Goal: Transaction & Acquisition: Purchase product/service

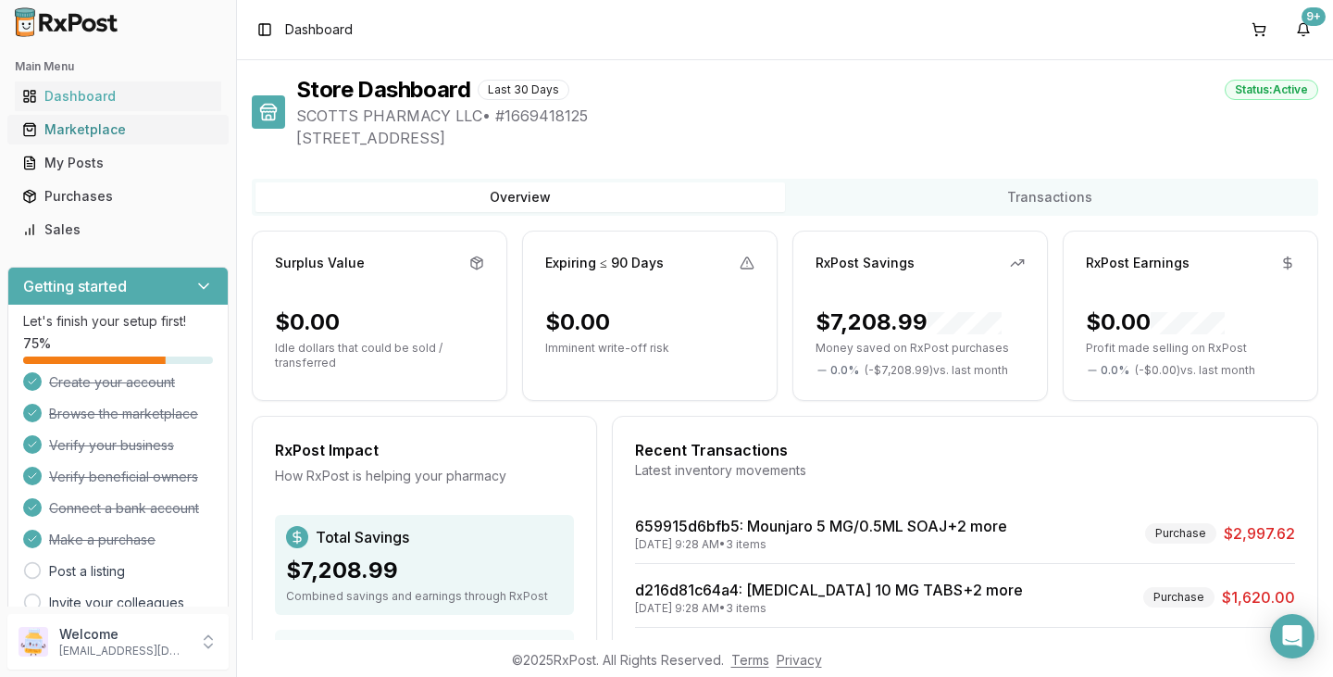
click at [117, 125] on div "Marketplace" at bounding box center [118, 129] width 192 height 19
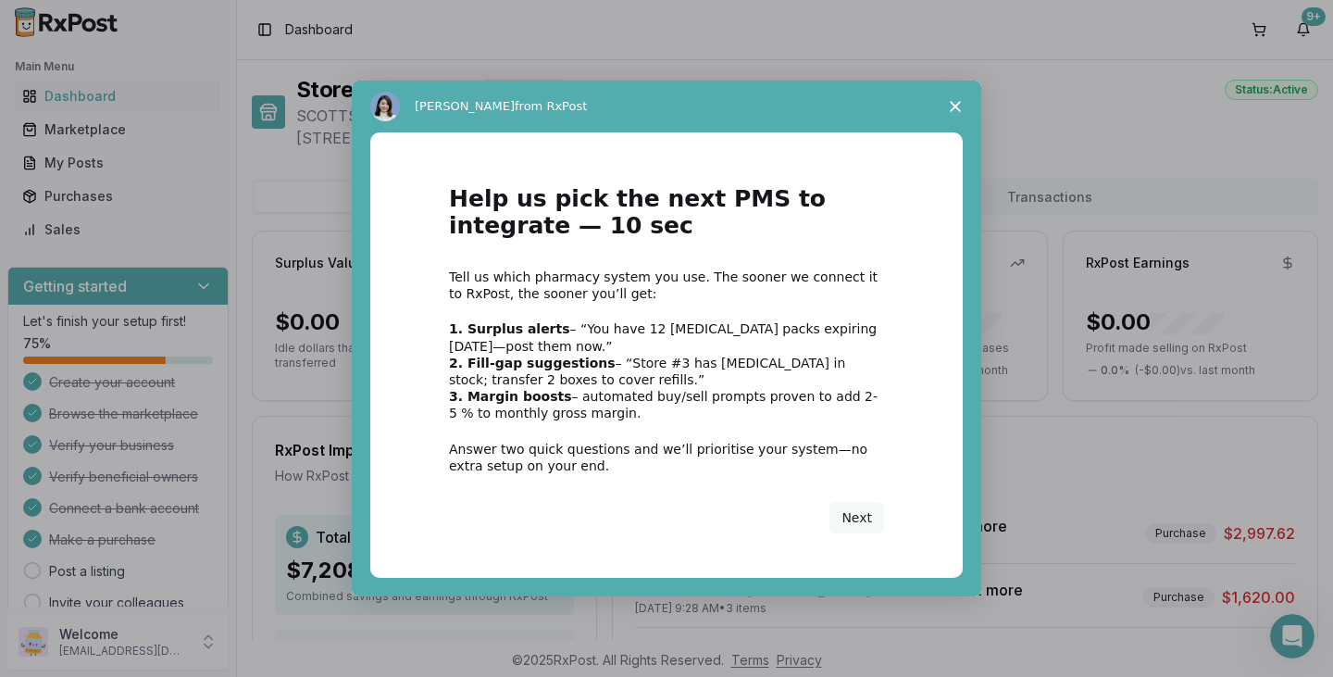
click at [960, 98] on span "Close survey" at bounding box center [955, 107] width 52 height 52
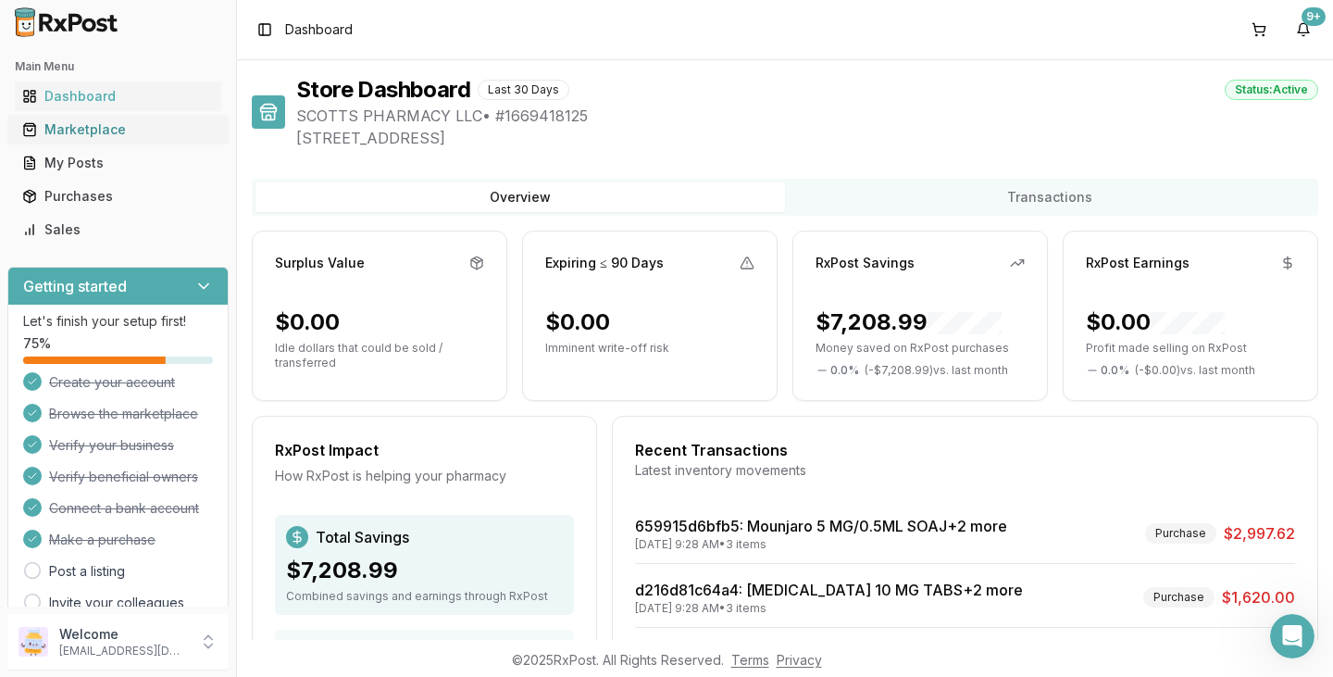
click at [116, 133] on div "Marketplace" at bounding box center [118, 129] width 192 height 19
click at [96, 141] on link "Marketplace" at bounding box center [118, 129] width 206 height 33
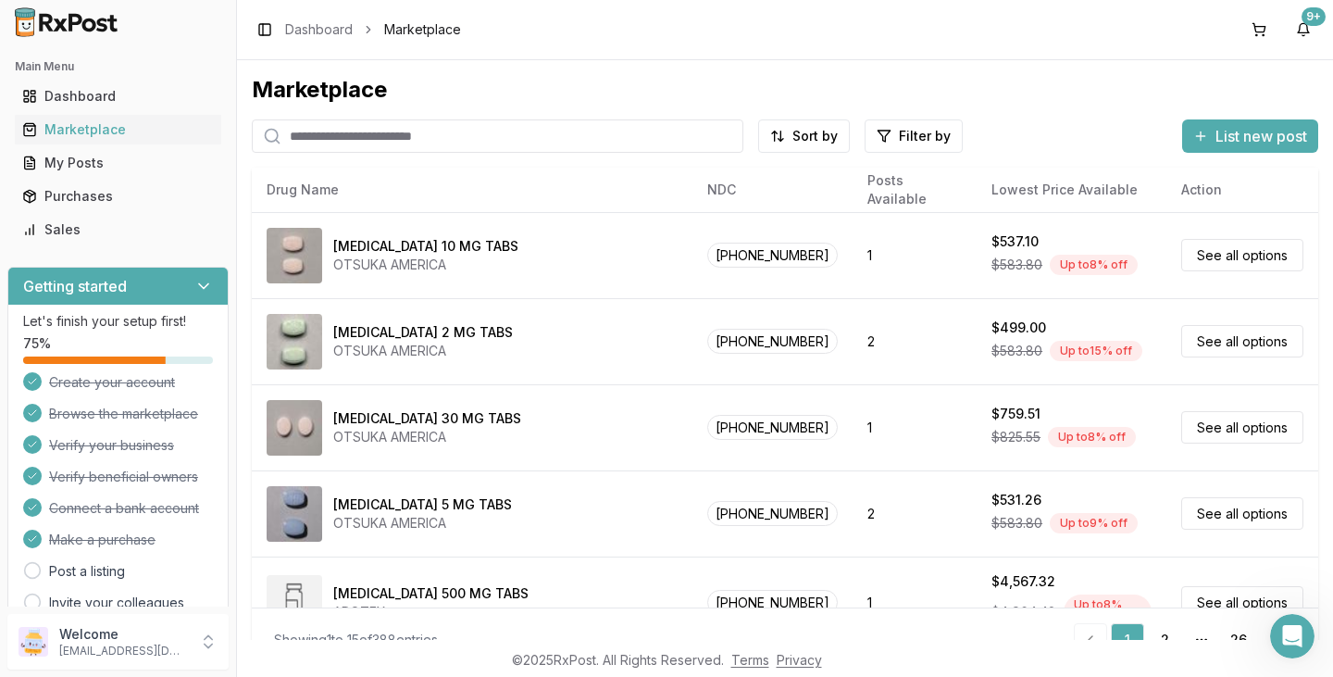
click at [364, 140] on input "search" at bounding box center [497, 135] width 491 height 33
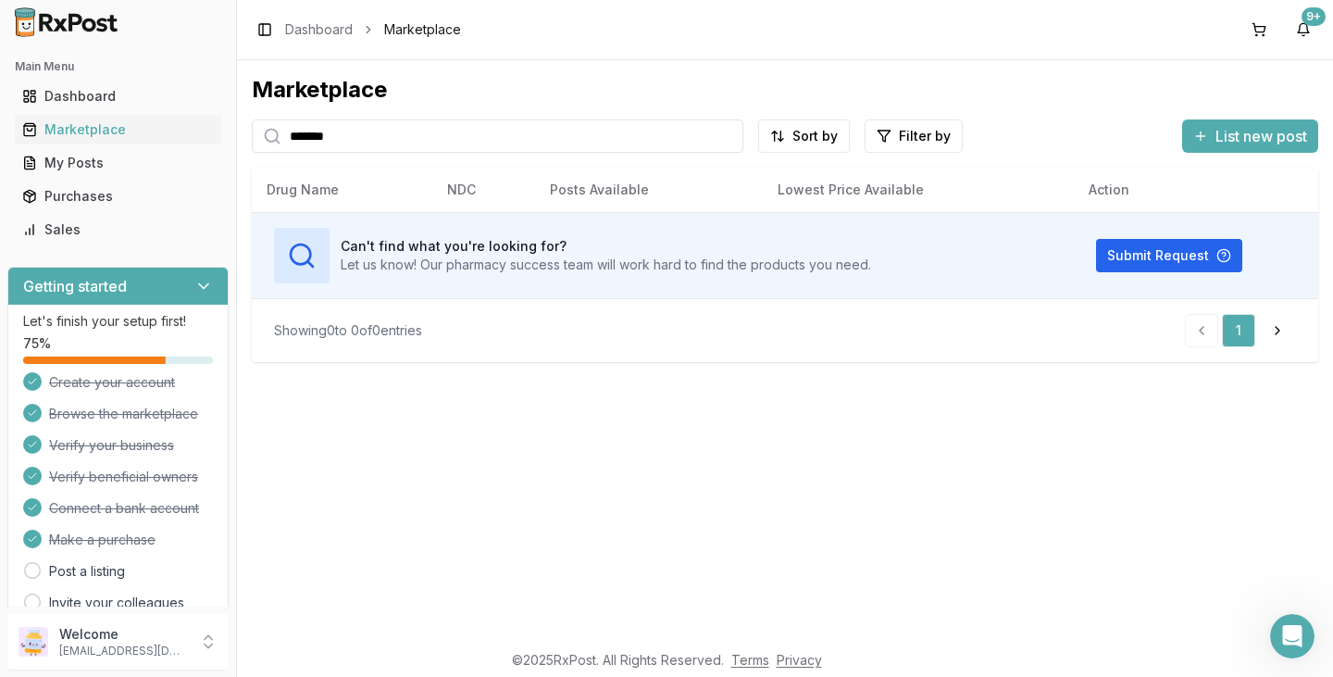
type input "*******"
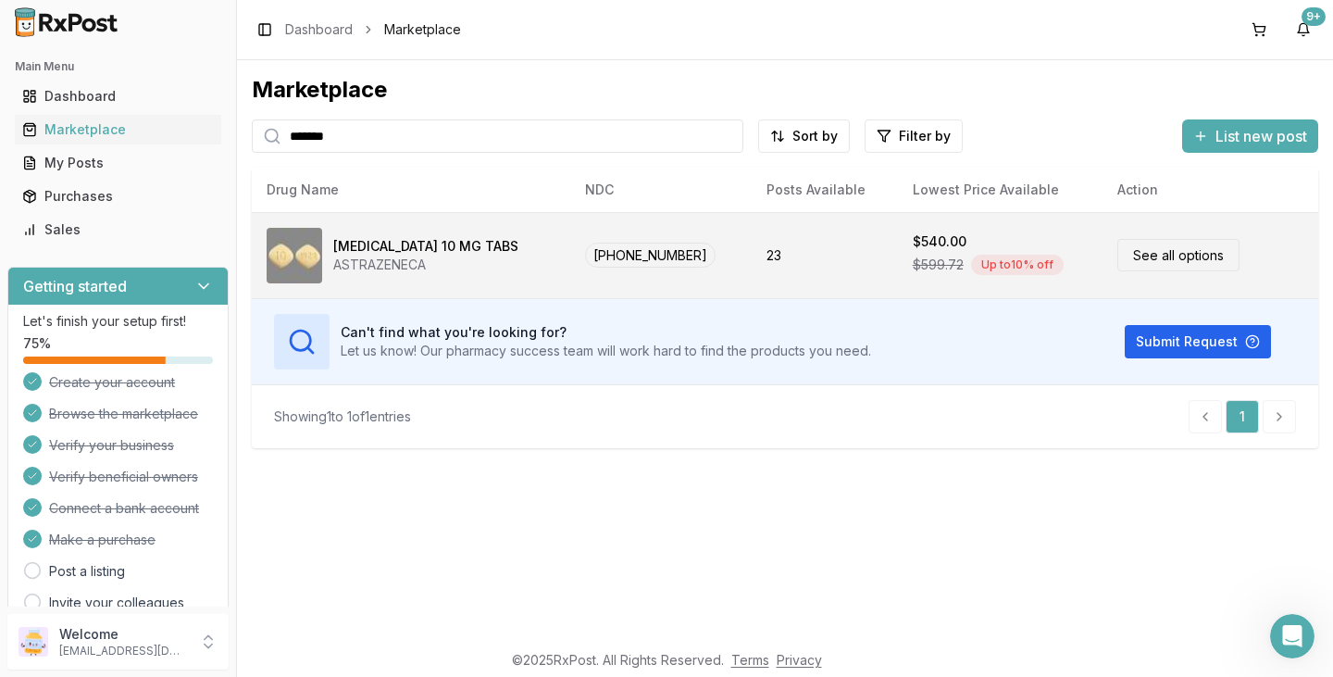
click at [435, 249] on div "[MEDICAL_DATA] 10 MG TABS" at bounding box center [425, 246] width 185 height 19
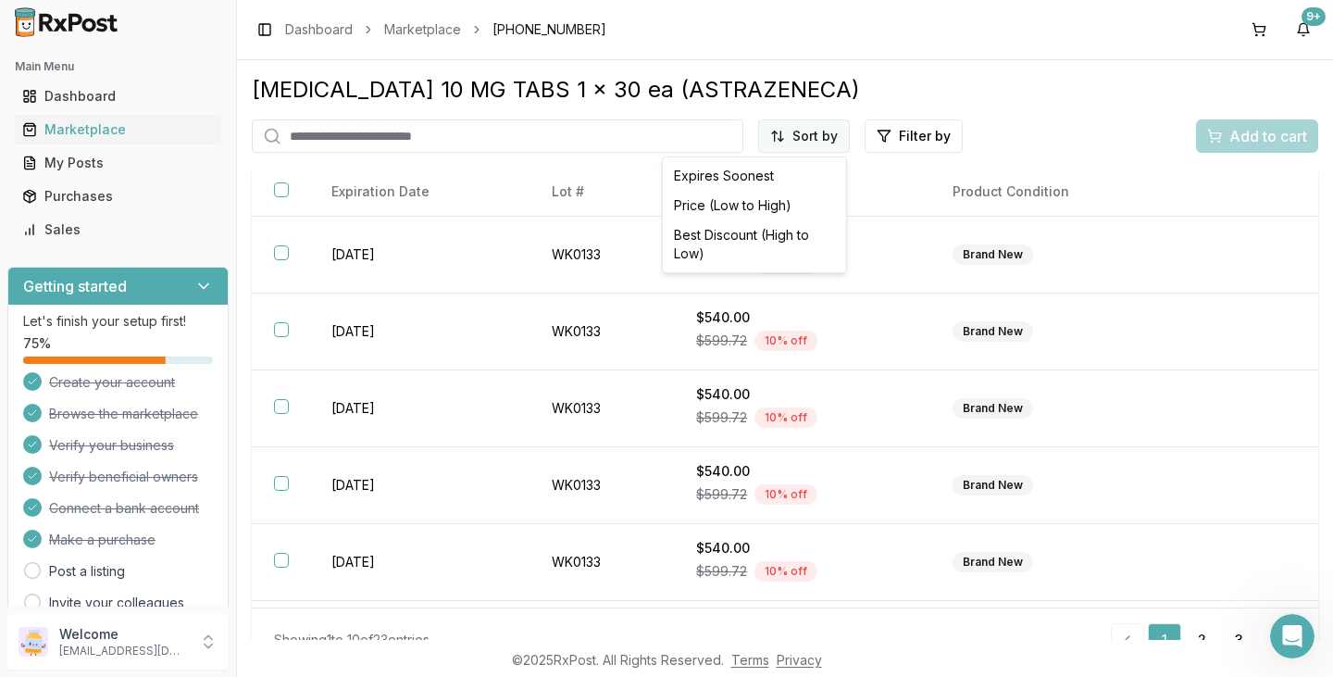
click at [817, 136] on html "Main Menu Dashboard Marketplace My Posts Purchases Sales Getting started Let's …" at bounding box center [666, 338] width 1333 height 677
click at [794, 243] on div "Best Discount (High to Low)" at bounding box center [754, 244] width 176 height 48
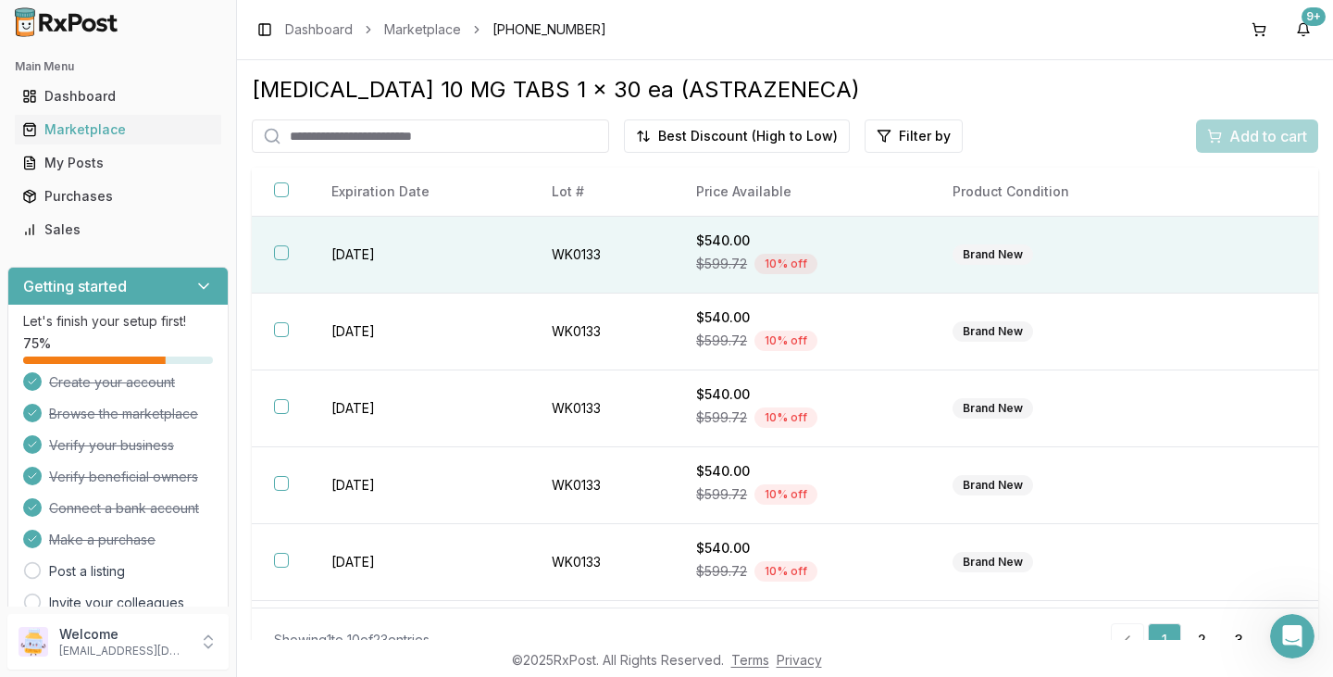
click at [279, 259] on button "button" at bounding box center [281, 252] width 15 height 15
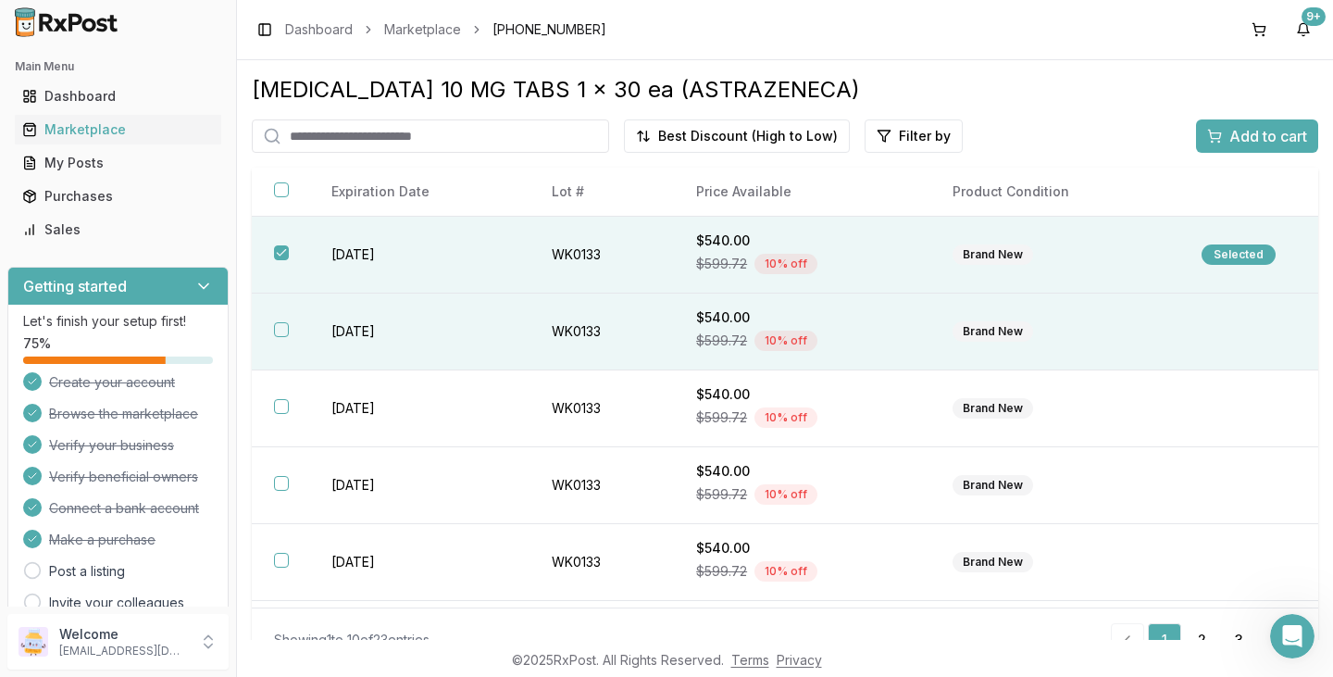
click at [275, 334] on button "button" at bounding box center [281, 329] width 15 height 15
click at [1279, 148] on button "Add to cart" at bounding box center [1257, 135] width 122 height 33
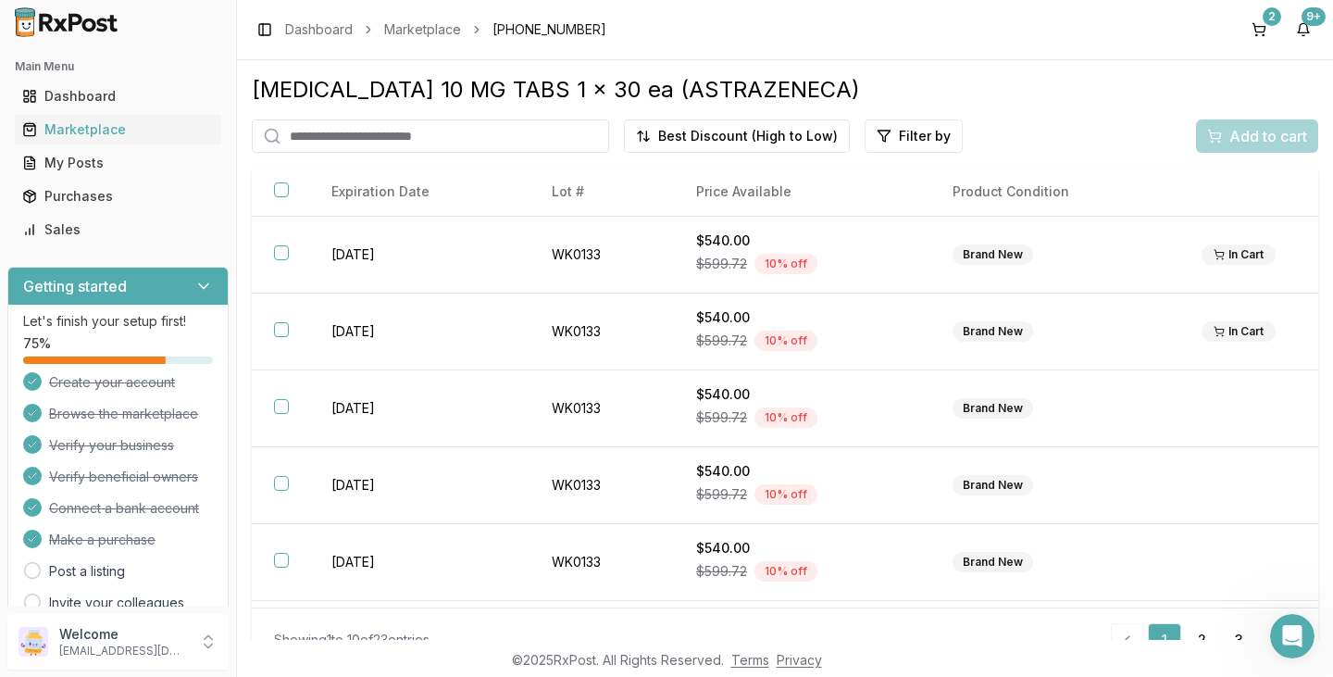
drag, startPoint x: 343, startPoint y: 142, endPoint x: 353, endPoint y: 150, distance: 12.5
click at [343, 141] on input "search" at bounding box center [430, 135] width 357 height 33
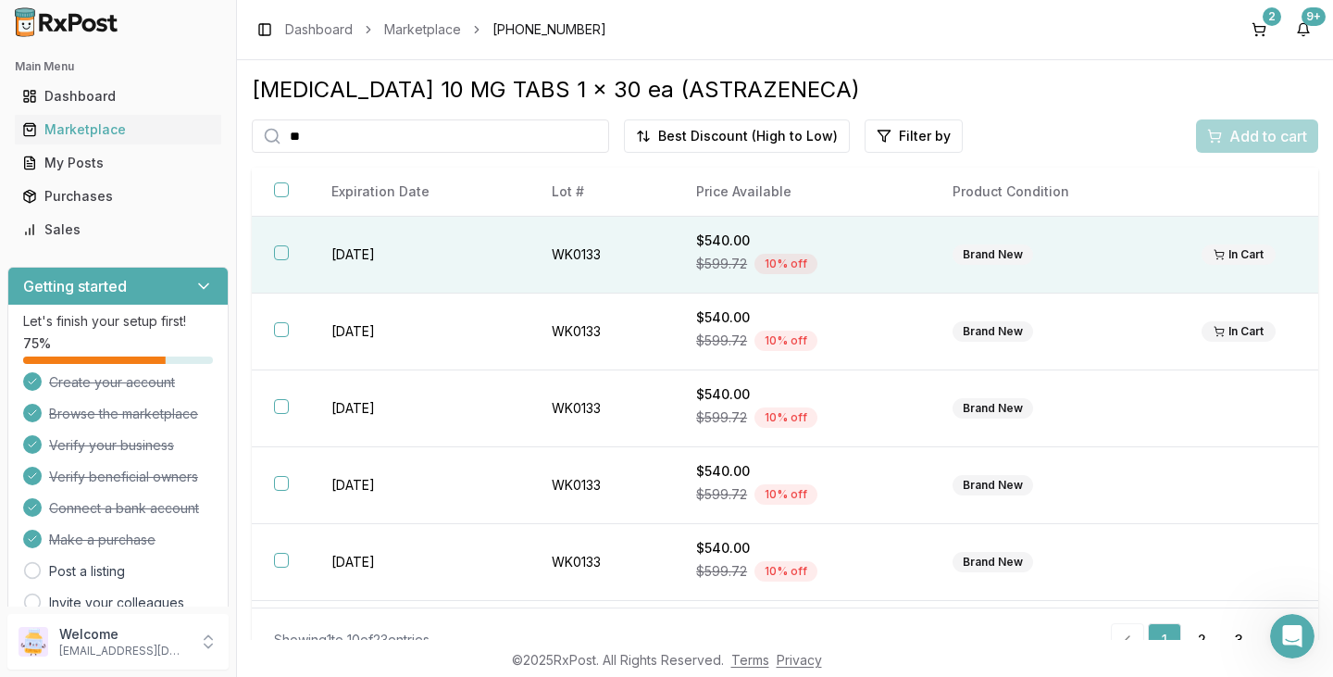
type input "*"
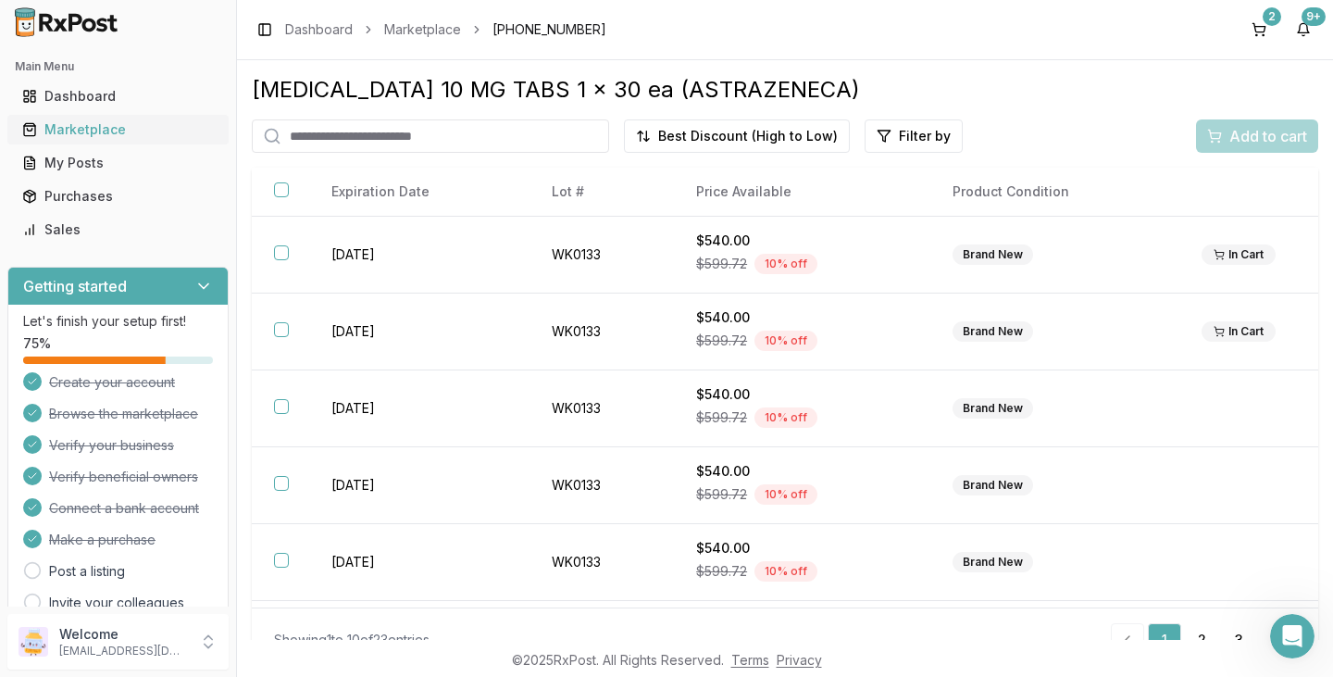
click at [145, 129] on div "Marketplace" at bounding box center [118, 129] width 192 height 19
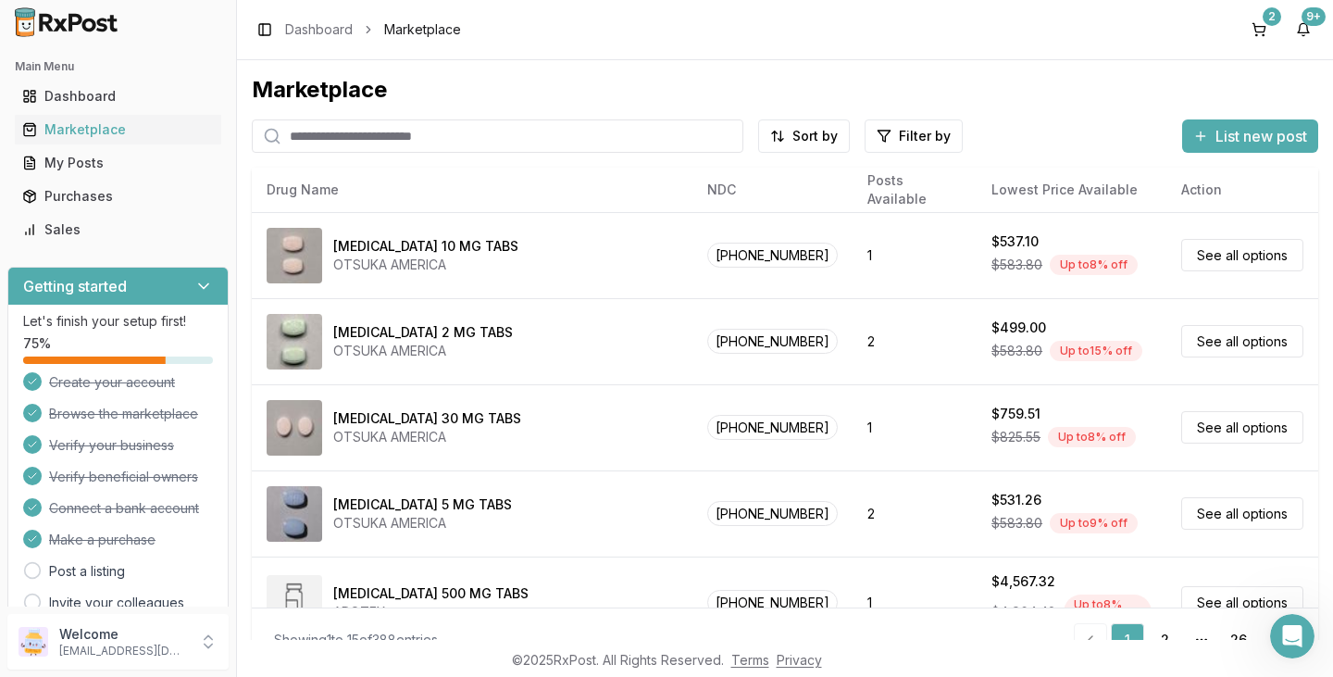
click at [382, 135] on input "search" at bounding box center [497, 135] width 491 height 33
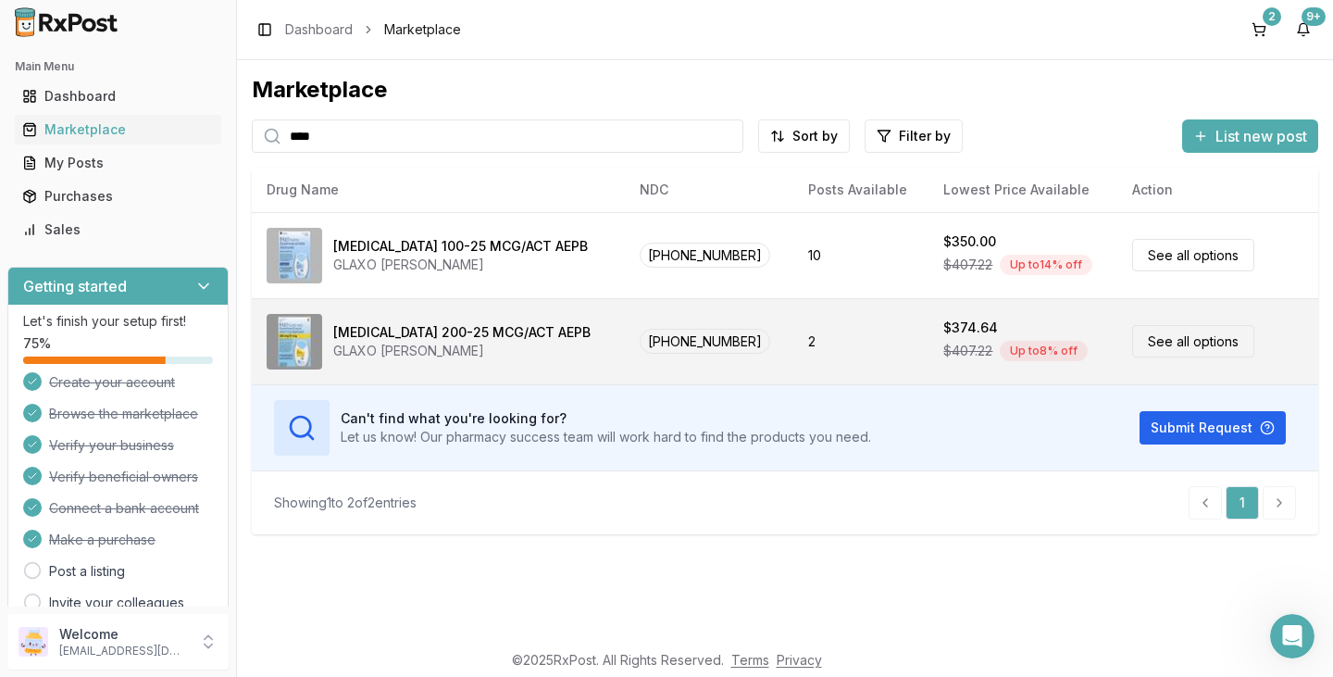
type input "****"
click at [469, 333] on div "[MEDICAL_DATA] 200-25 MCG/ACT AEPB" at bounding box center [461, 332] width 257 height 19
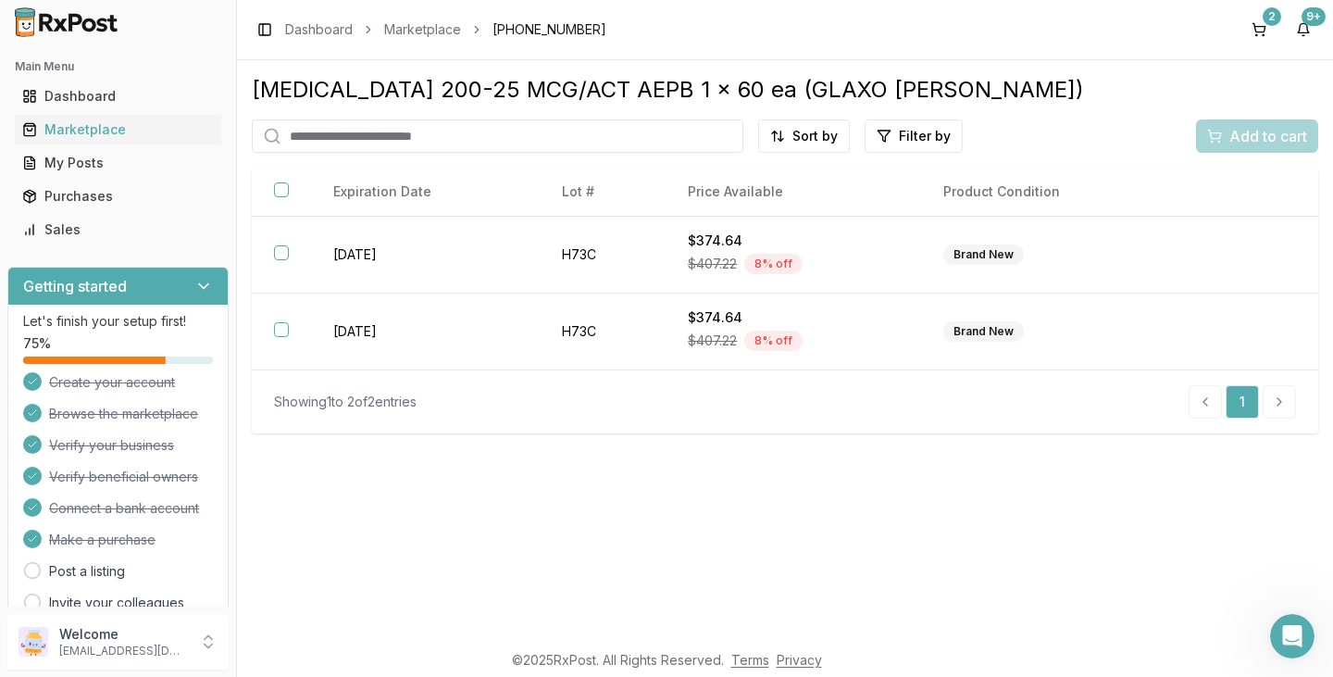
click at [391, 131] on input "search" at bounding box center [497, 135] width 491 height 33
type input "*"
click at [40, 120] on div "Marketplace" at bounding box center [118, 129] width 192 height 19
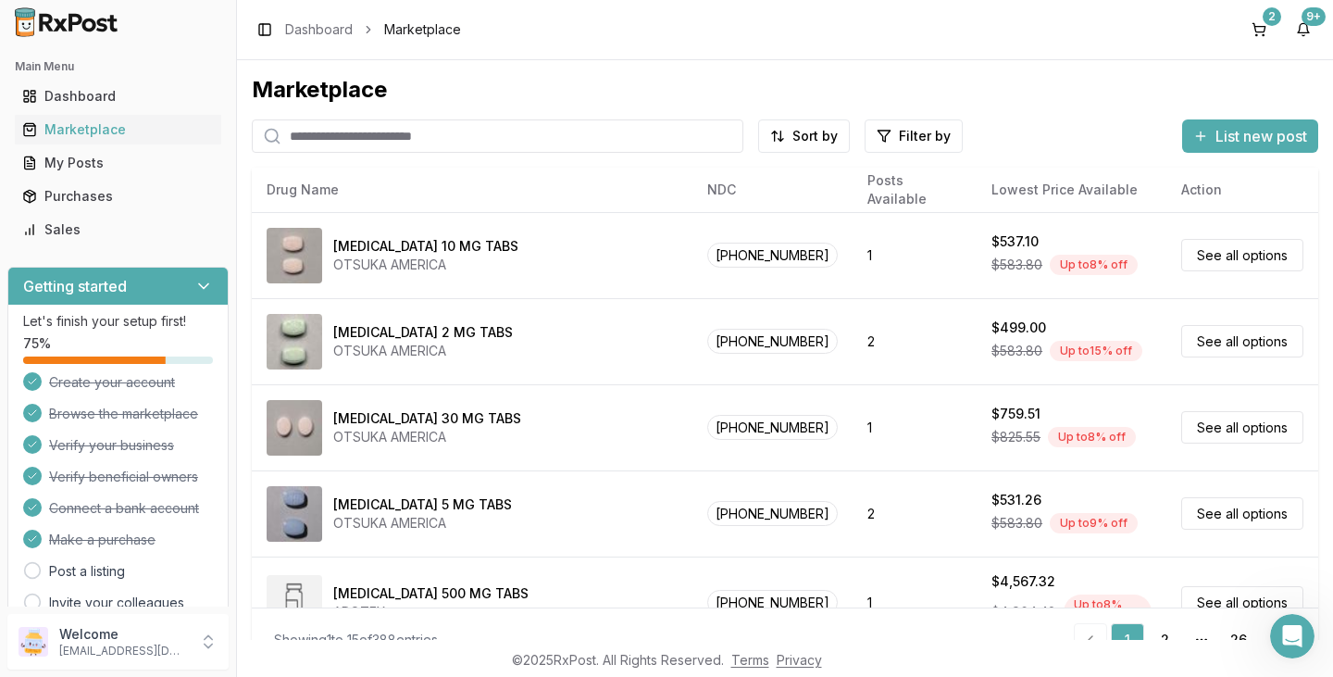
click at [404, 138] on input "search" at bounding box center [497, 135] width 491 height 33
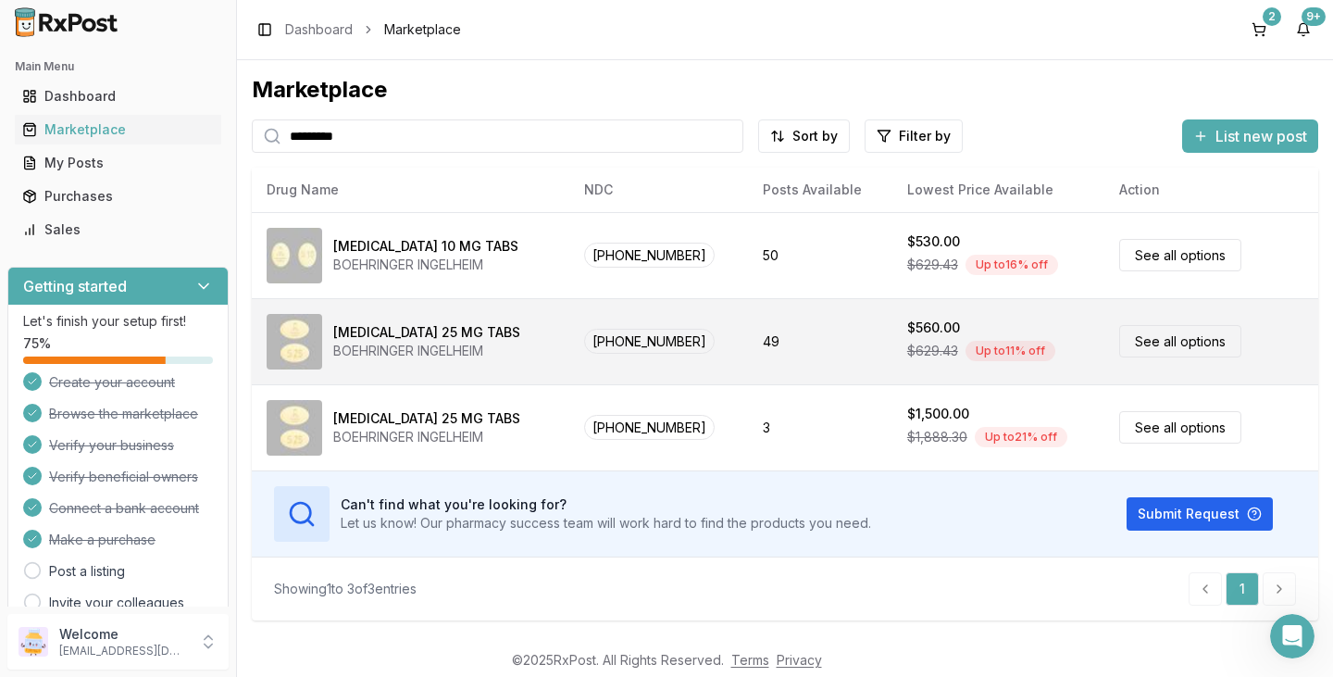
type input "*********"
click at [381, 343] on div "BOEHRINGER INGELHEIM" at bounding box center [426, 351] width 187 height 19
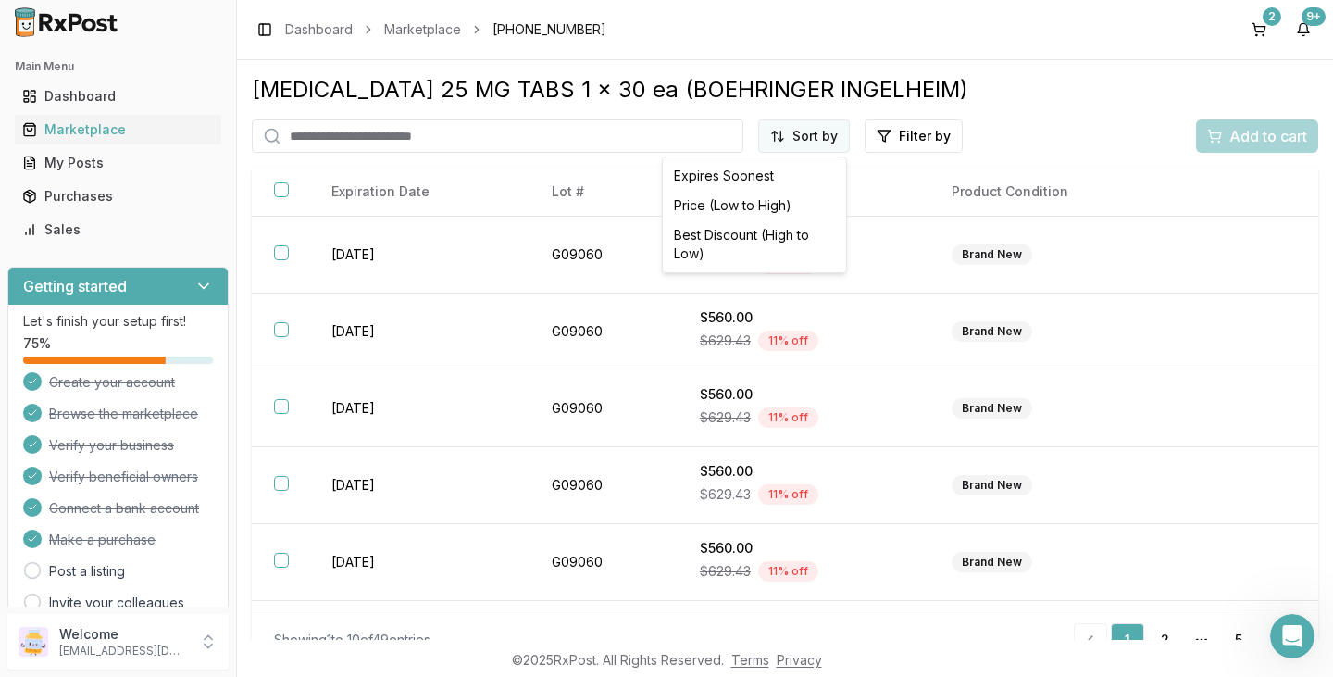
click at [806, 144] on html "Main Menu Dashboard Marketplace My Posts Purchases Sales Getting started Let's …" at bounding box center [666, 338] width 1333 height 677
click at [768, 230] on div "Best Discount (High to Low)" at bounding box center [754, 244] width 176 height 48
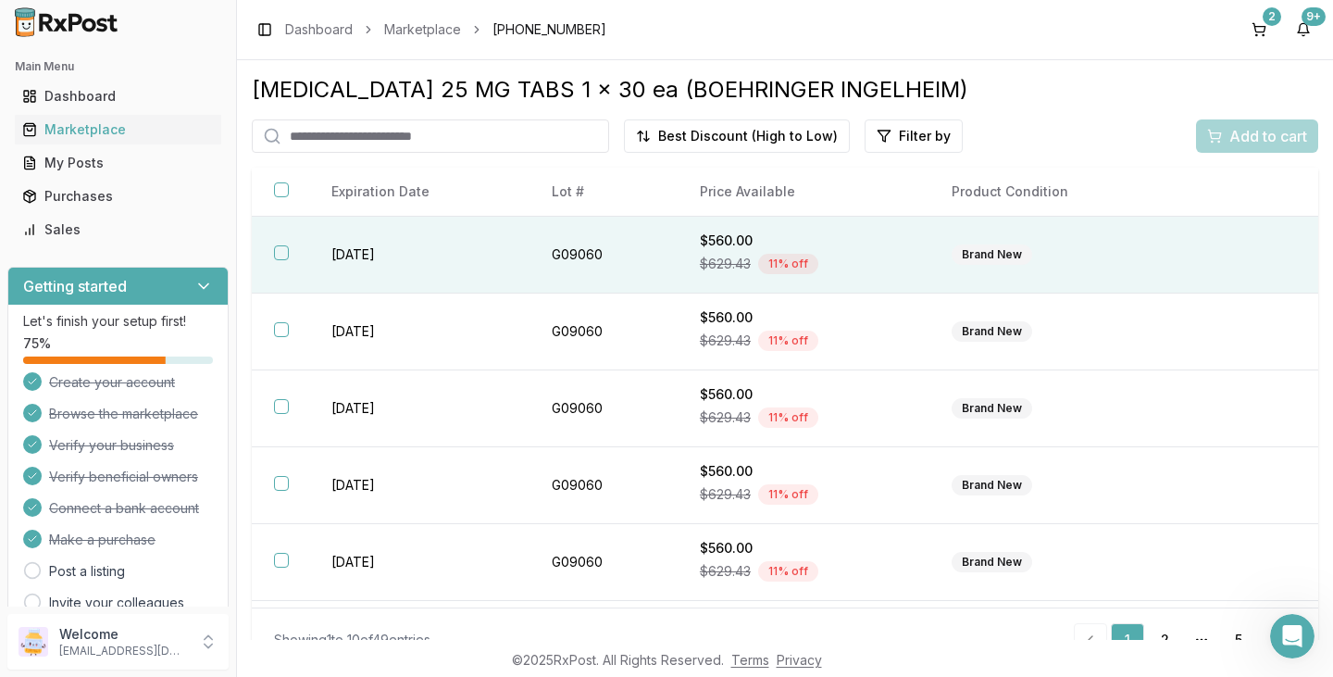
click at [286, 257] on button "button" at bounding box center [281, 252] width 15 height 15
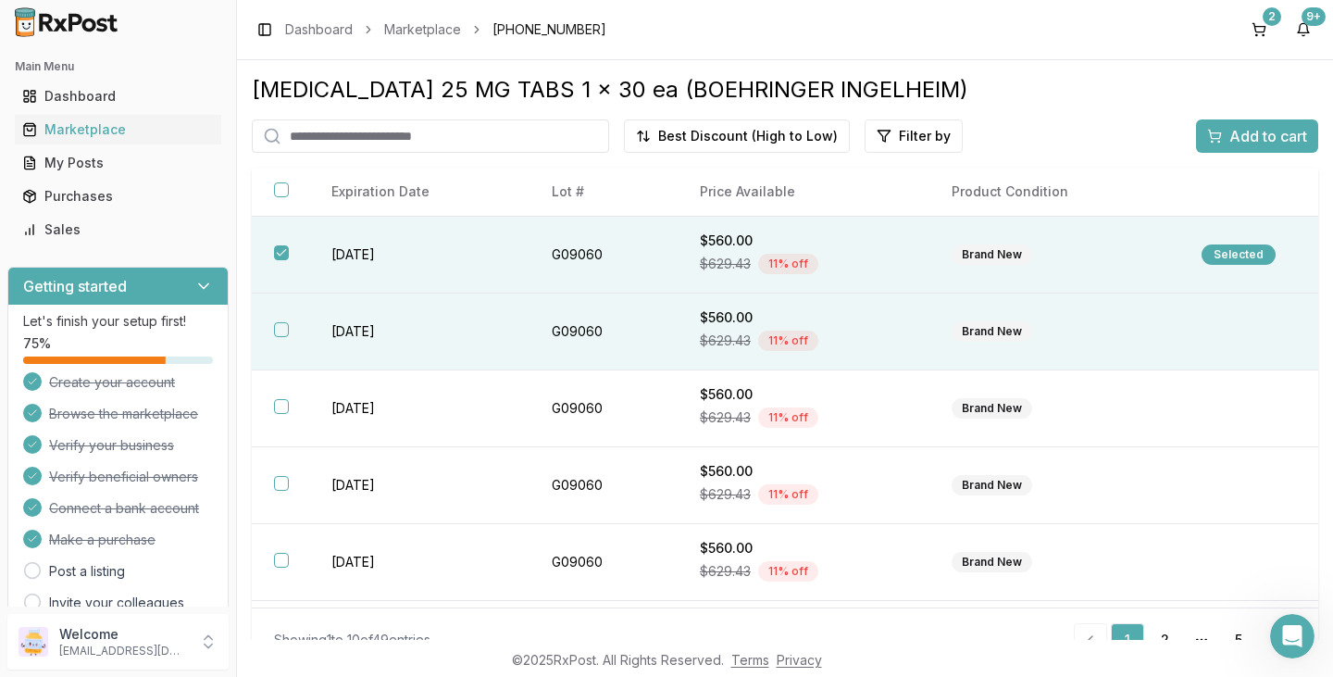
click at [280, 328] on button "button" at bounding box center [281, 329] width 15 height 15
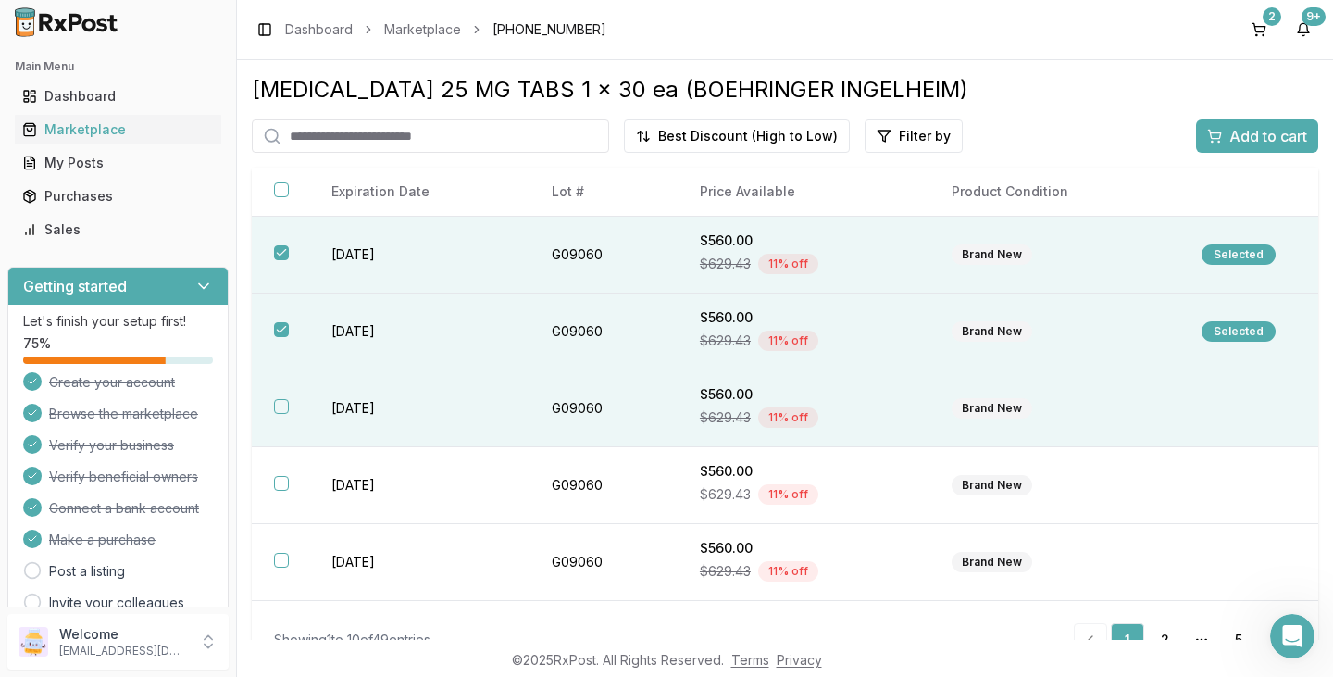
click at [277, 399] on button "button" at bounding box center [281, 406] width 15 height 15
click at [1238, 127] on button "Add to cart" at bounding box center [1257, 135] width 122 height 33
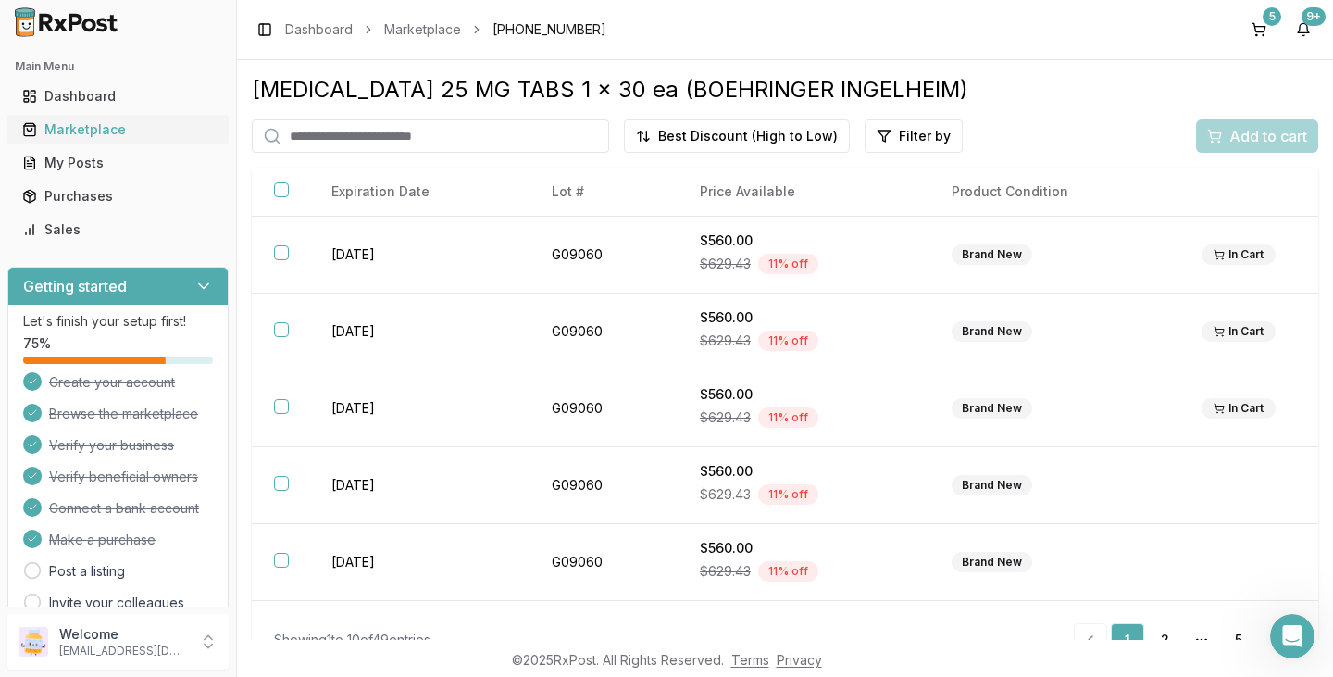
click at [142, 129] on div "Marketplace" at bounding box center [118, 129] width 192 height 19
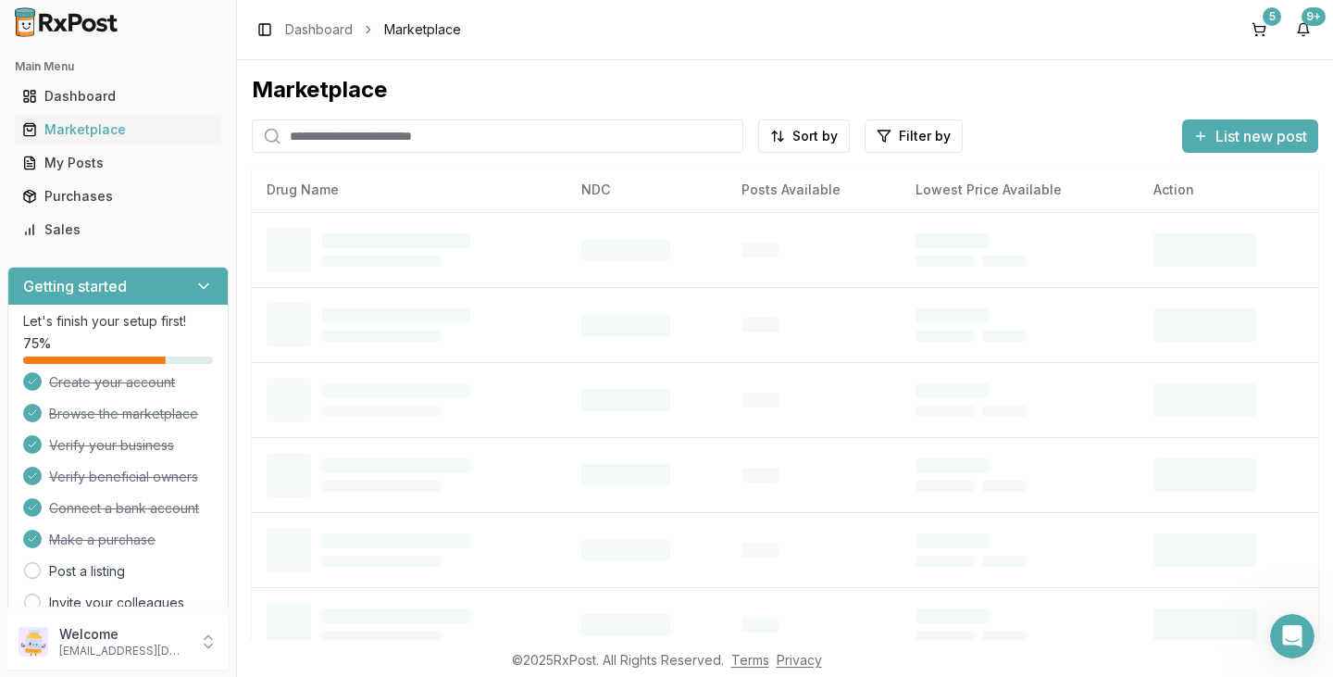
click at [369, 136] on input "search" at bounding box center [497, 135] width 491 height 33
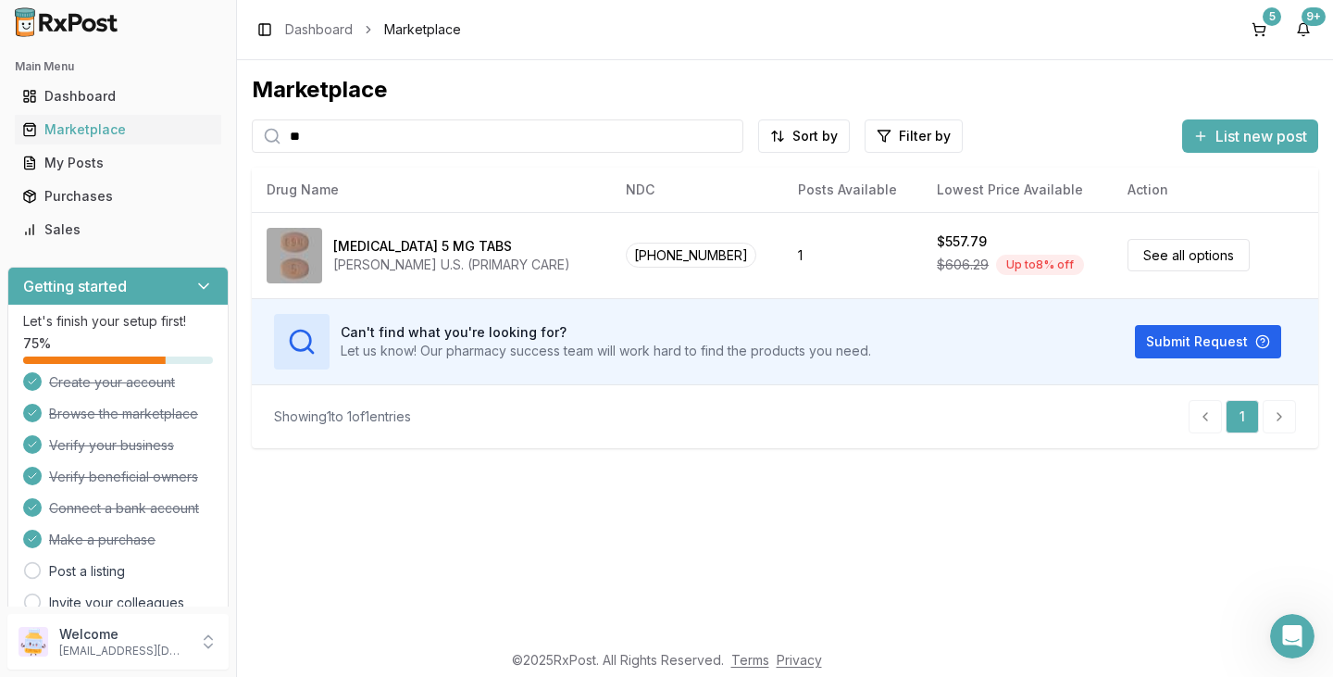
type input "*"
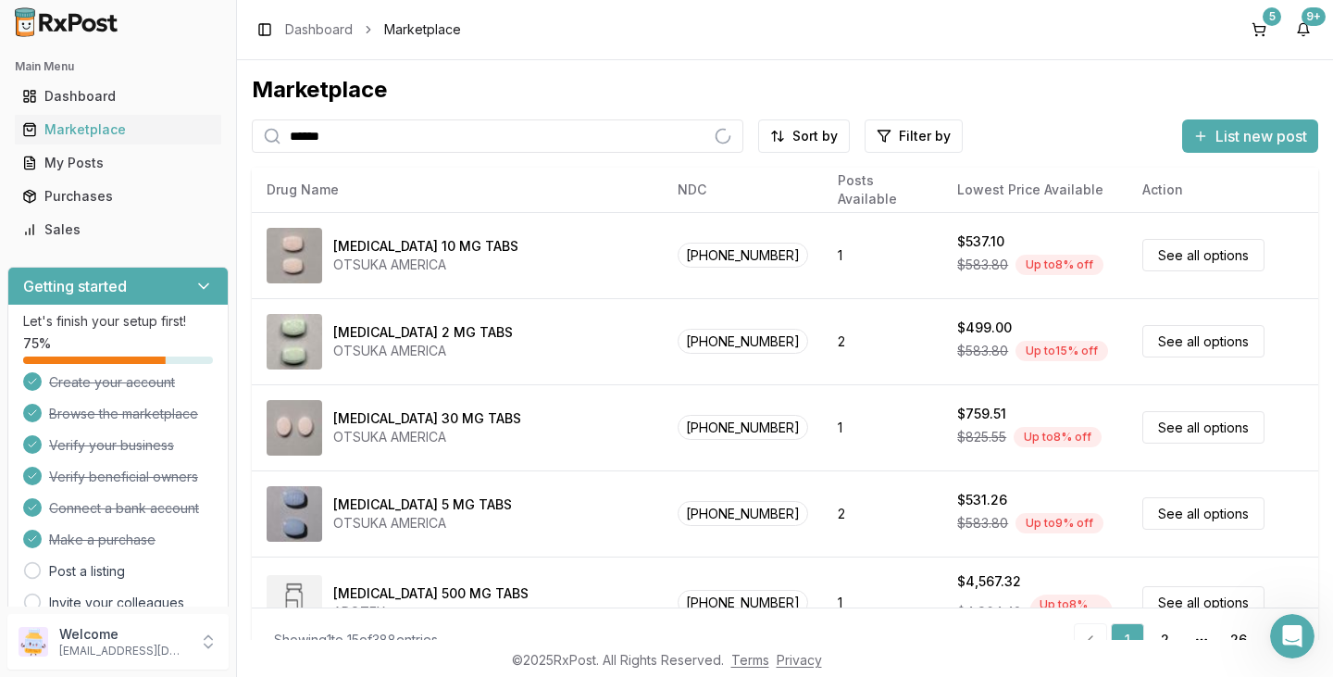
type input "*******"
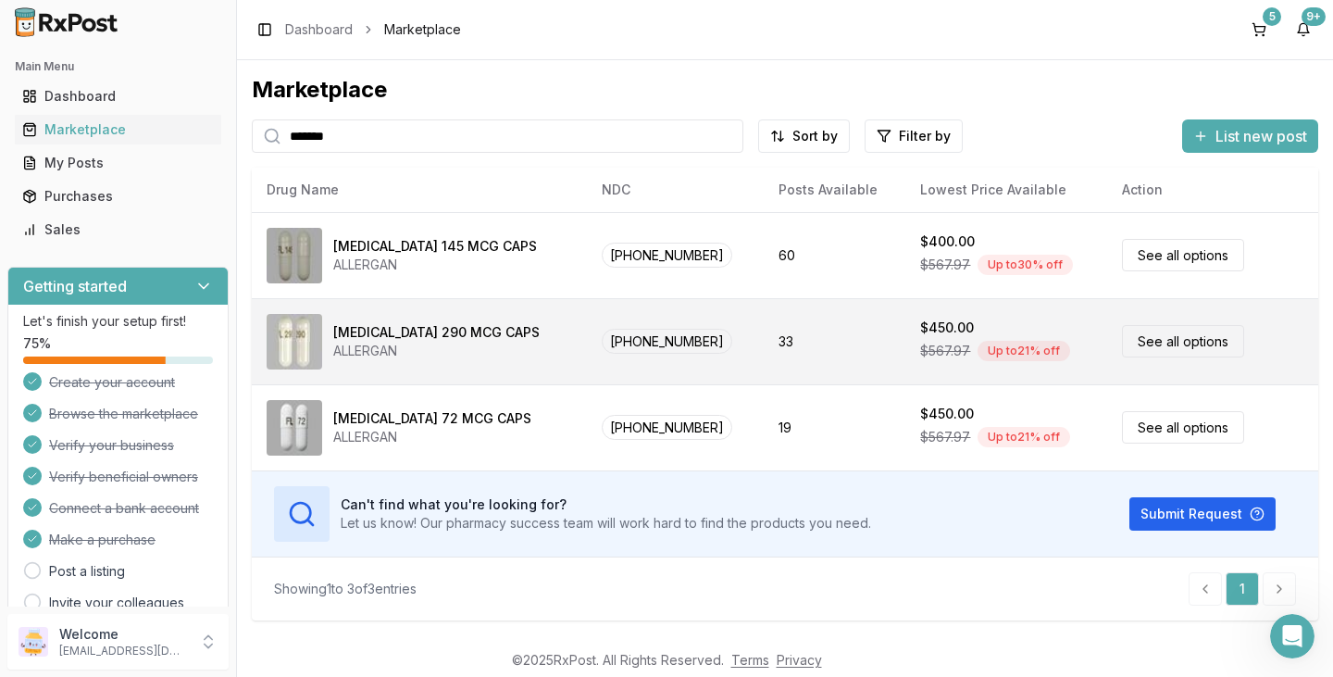
click at [427, 367] on div "[MEDICAL_DATA] 290 MCG CAPS ALLERGAN" at bounding box center [419, 342] width 305 height 56
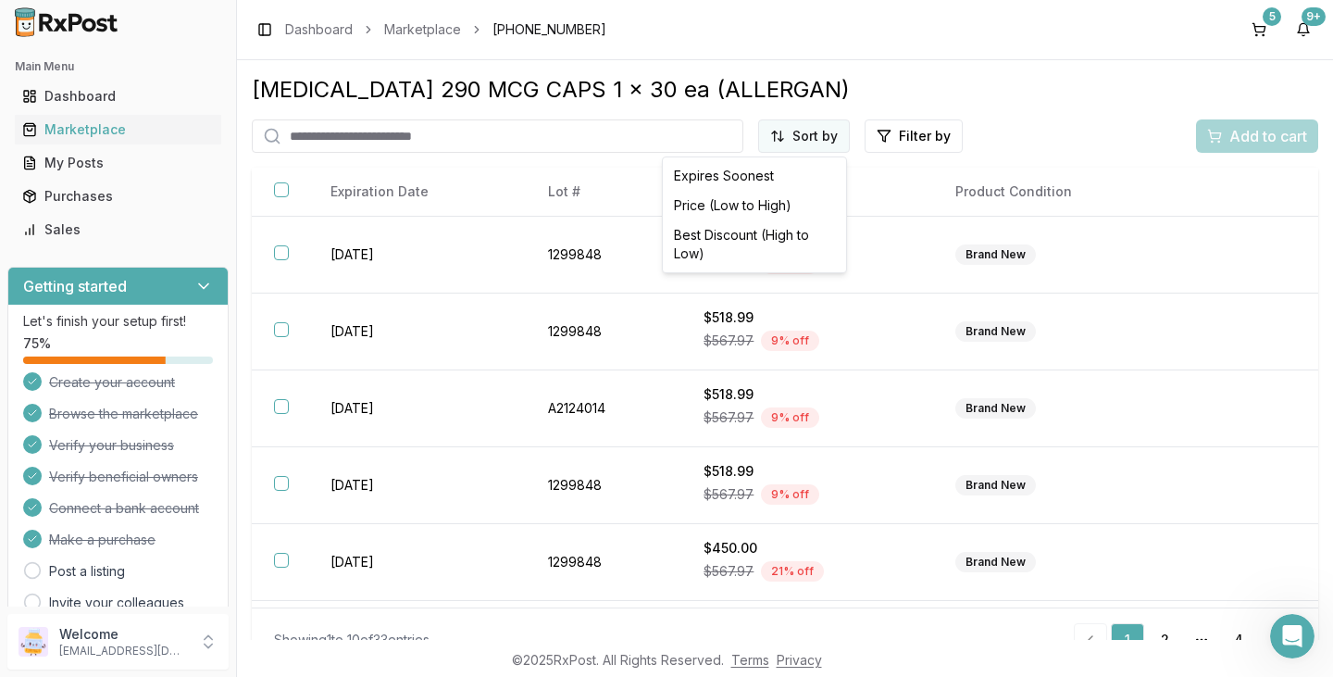
click at [782, 134] on html "Main Menu Dashboard Marketplace My Posts Purchases Sales Getting started Let's …" at bounding box center [666, 338] width 1333 height 677
click at [802, 238] on div "Best Discount (High to Low)" at bounding box center [754, 244] width 176 height 48
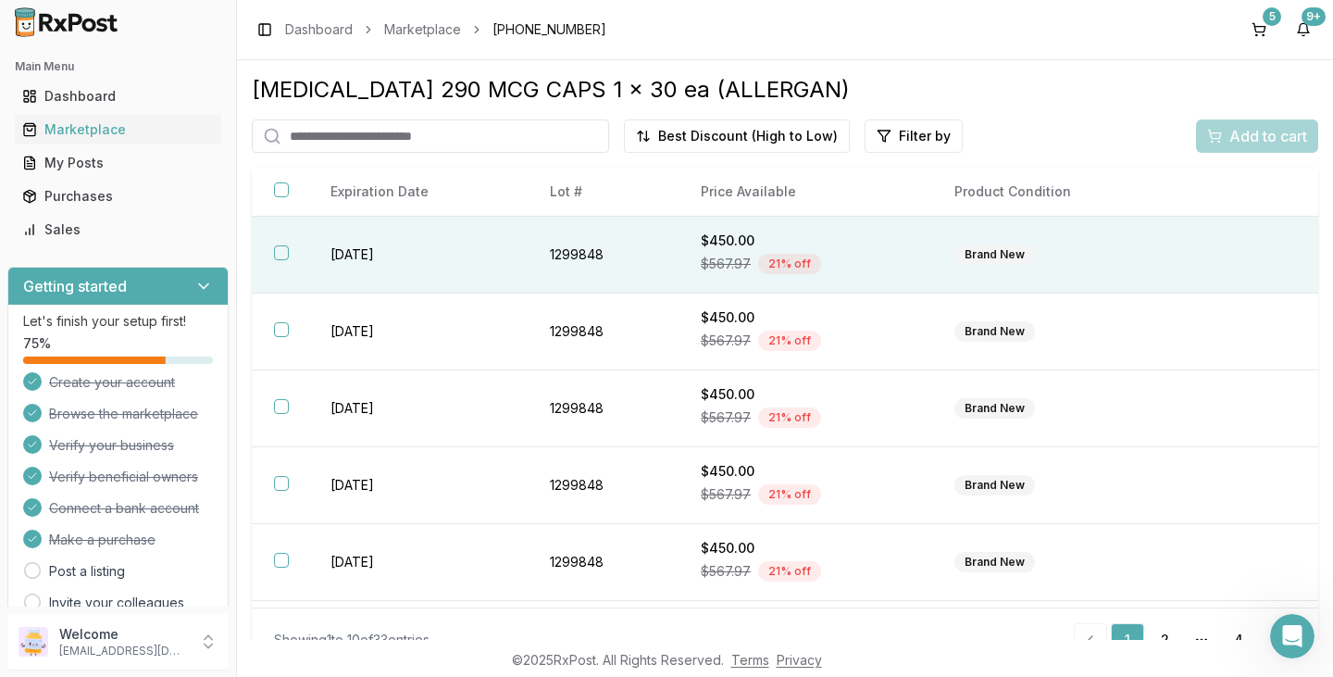
click at [284, 253] on button "button" at bounding box center [281, 252] width 15 height 15
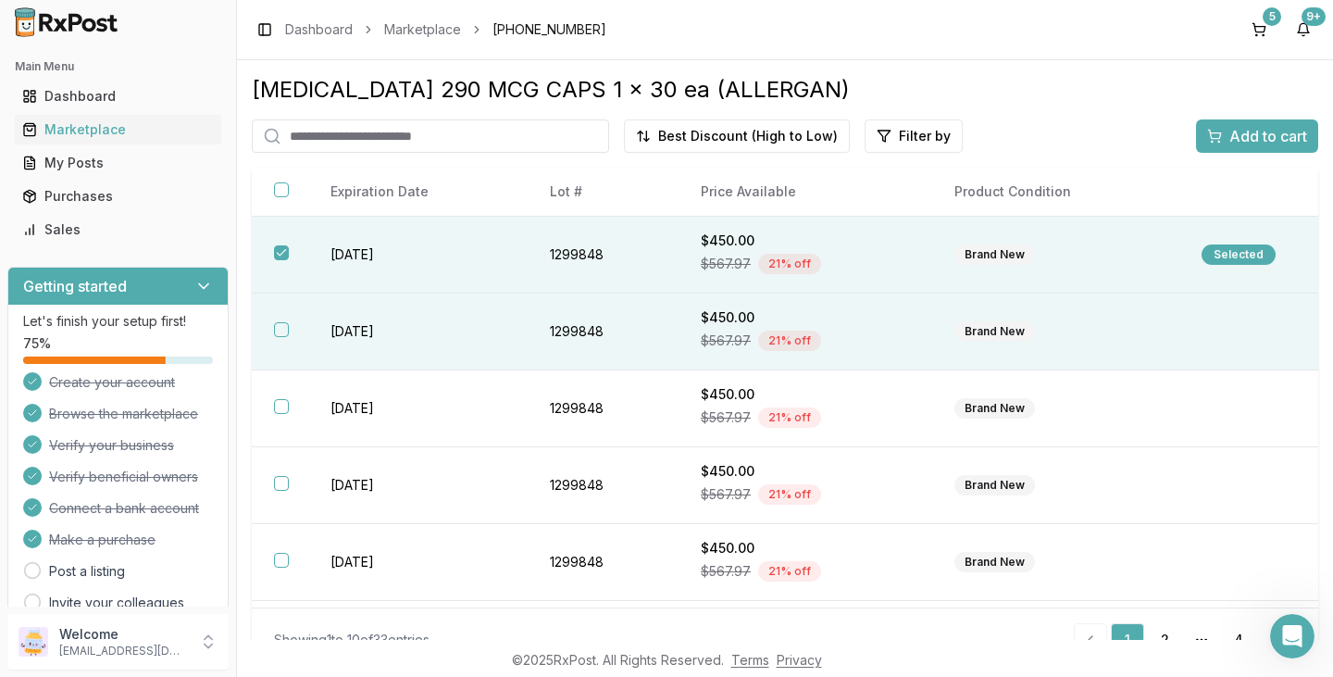
click at [284, 330] on button "button" at bounding box center [281, 329] width 15 height 15
click at [1260, 137] on span "Add to cart" at bounding box center [1268, 136] width 78 height 22
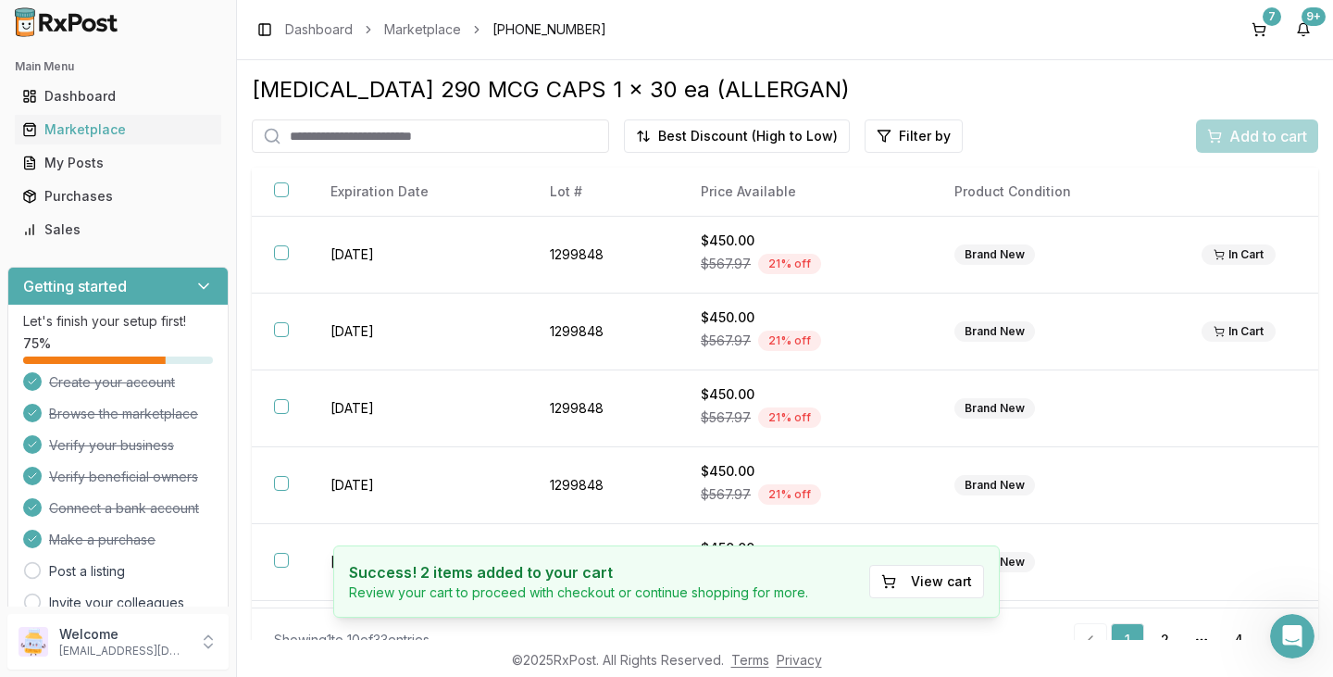
click at [384, 138] on input "search" at bounding box center [430, 135] width 357 height 33
click at [69, 122] on div "Marketplace" at bounding box center [118, 129] width 192 height 19
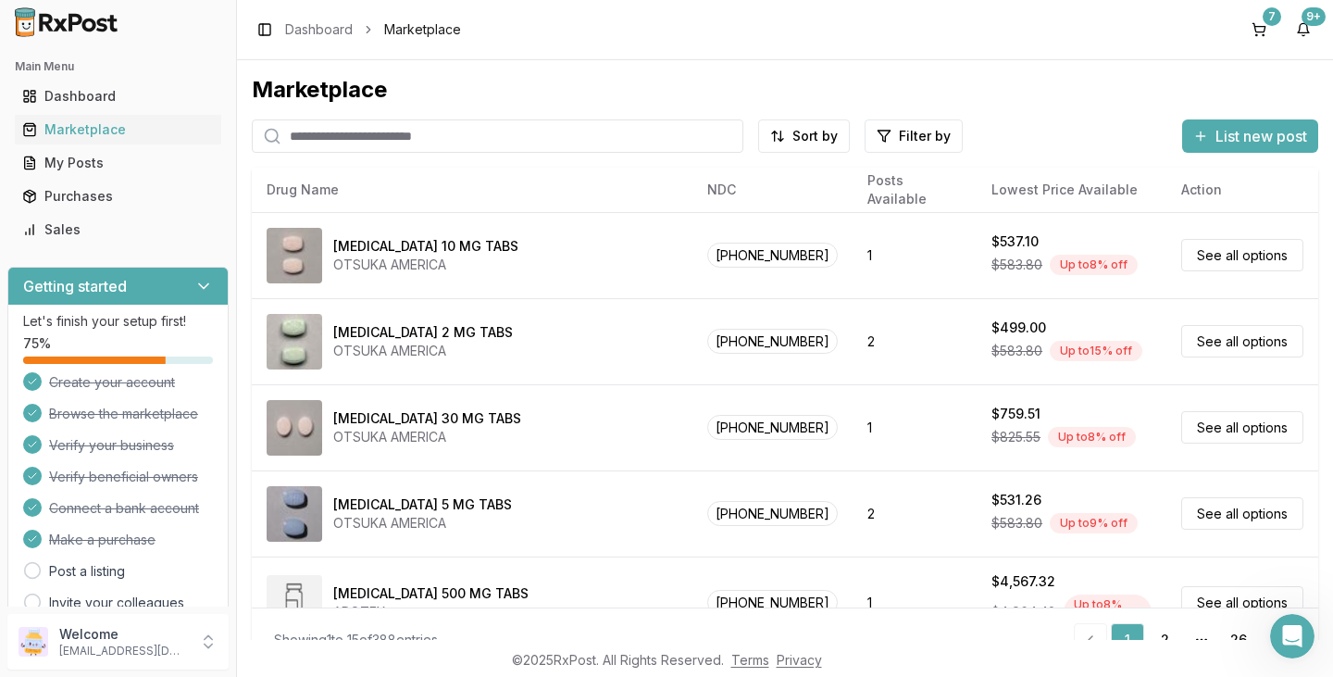
click at [343, 143] on input "search" at bounding box center [497, 135] width 491 height 33
type input "*******"
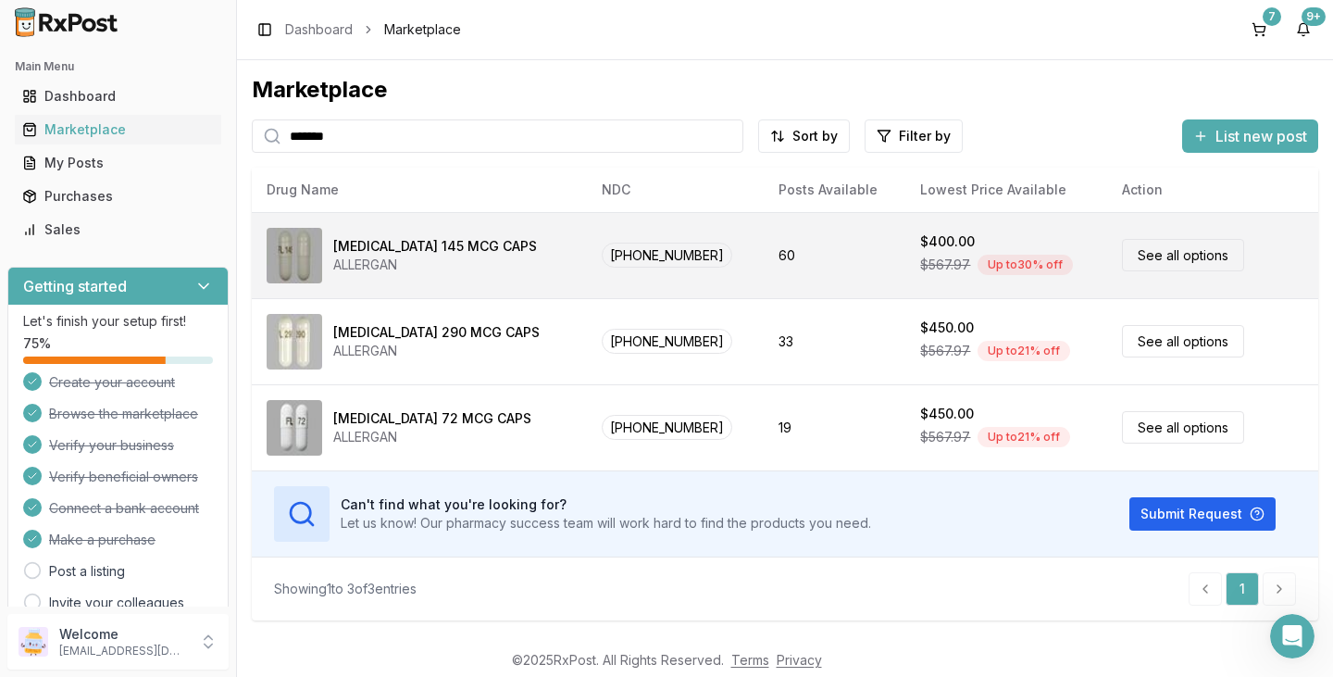
click at [368, 265] on div "ALLERGAN" at bounding box center [435, 264] width 204 height 19
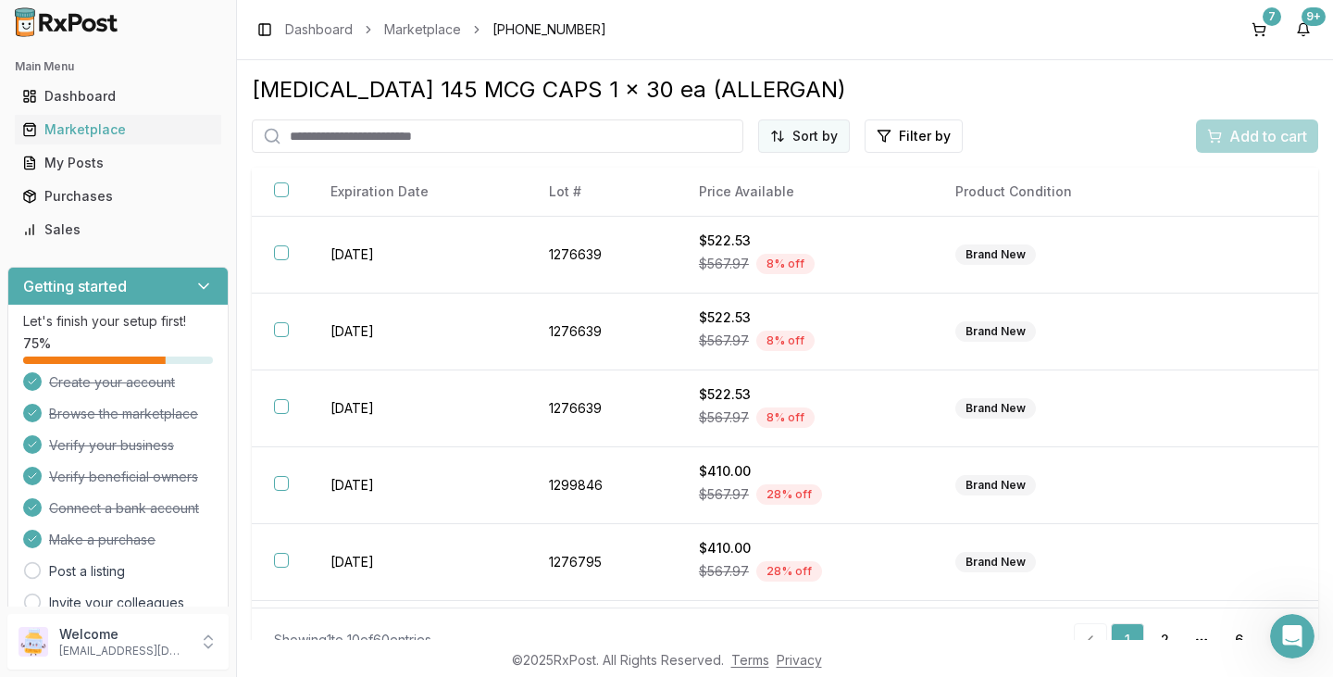
click at [794, 126] on html "Main Menu Dashboard Marketplace My Posts Purchases Sales Getting started Let's …" at bounding box center [666, 338] width 1333 height 677
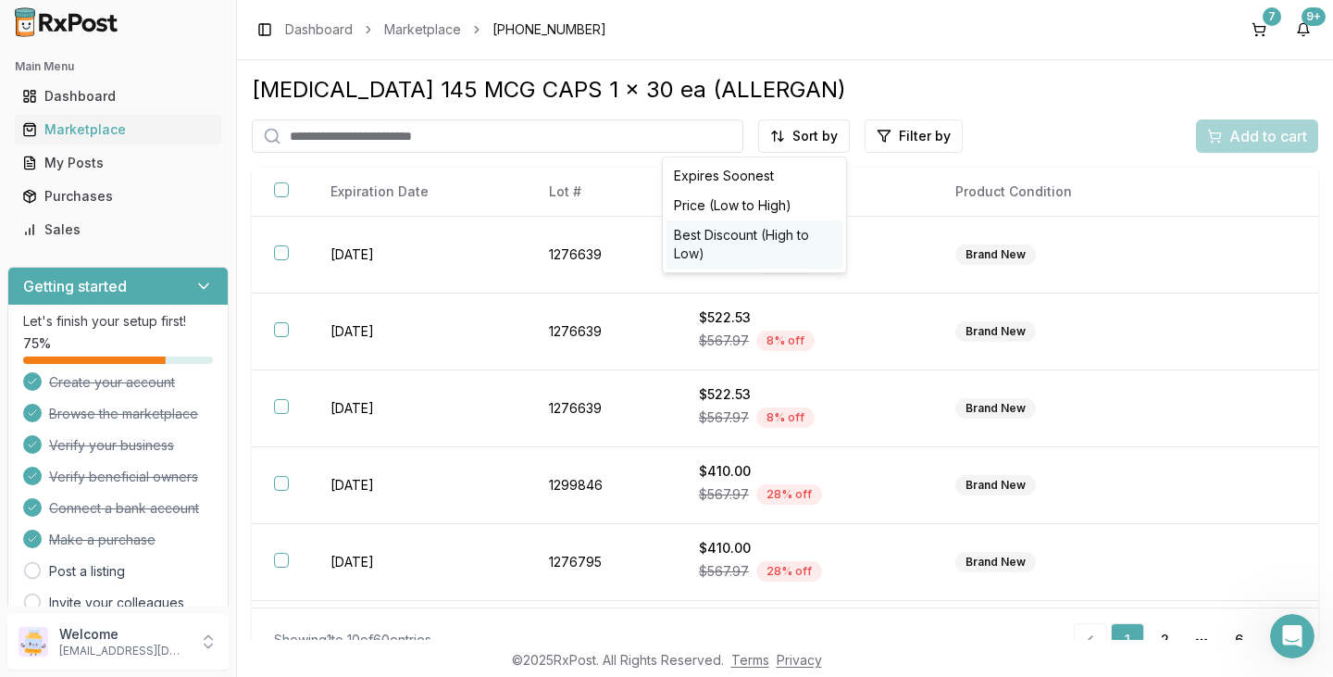
click at [757, 232] on div "Best Discount (High to Low)" at bounding box center [754, 244] width 176 height 48
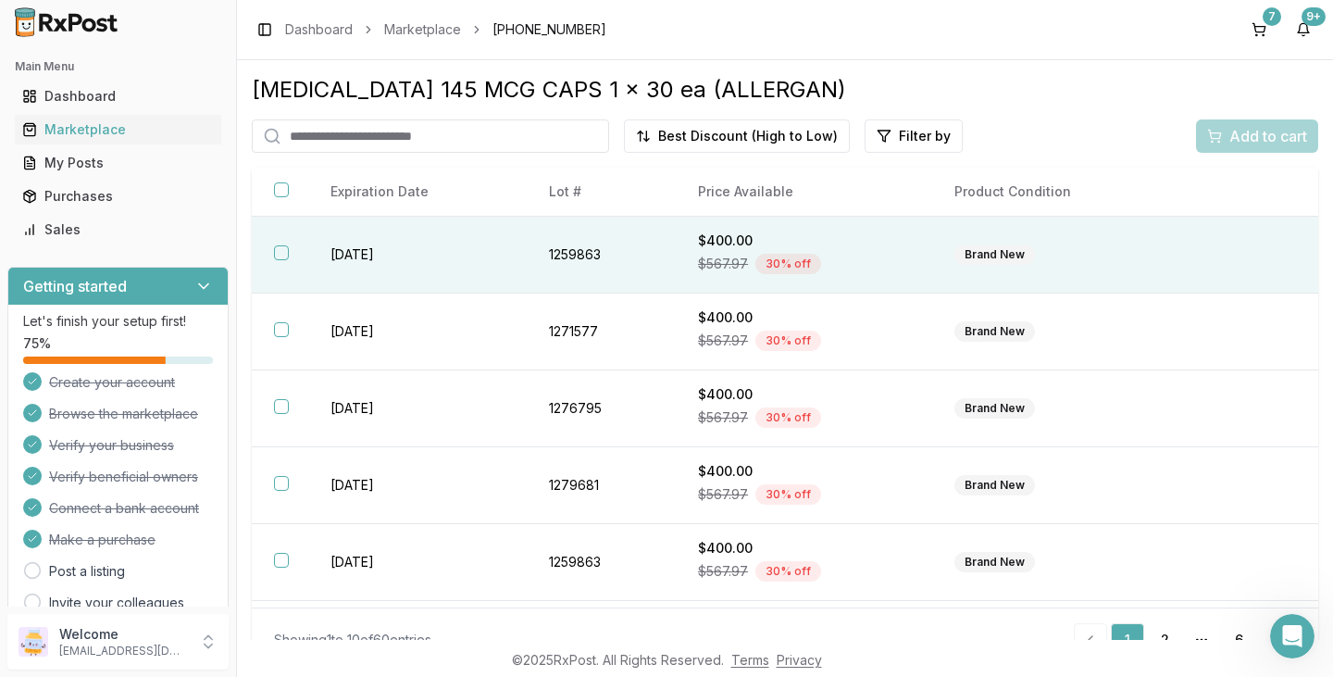
click at [280, 255] on button "button" at bounding box center [281, 252] width 15 height 15
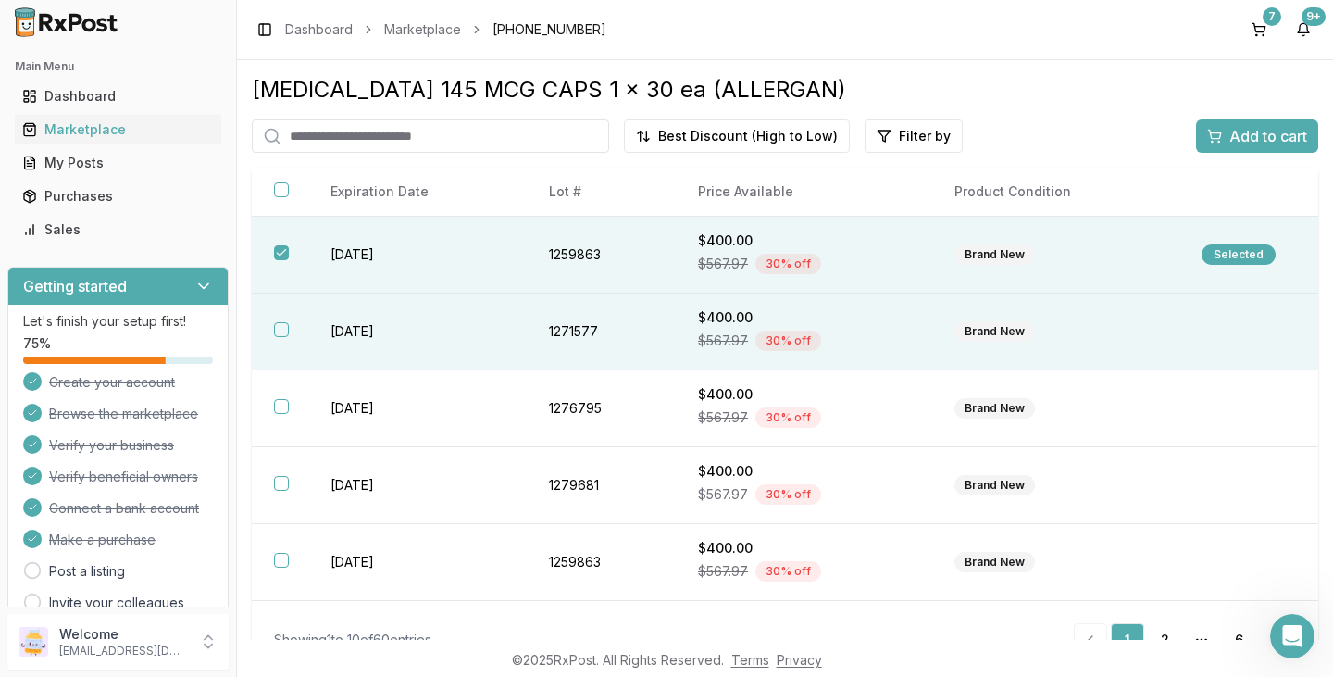
click at [281, 337] on th at bounding box center [280, 331] width 56 height 77
click at [1275, 135] on span "Add to cart" at bounding box center [1268, 136] width 78 height 22
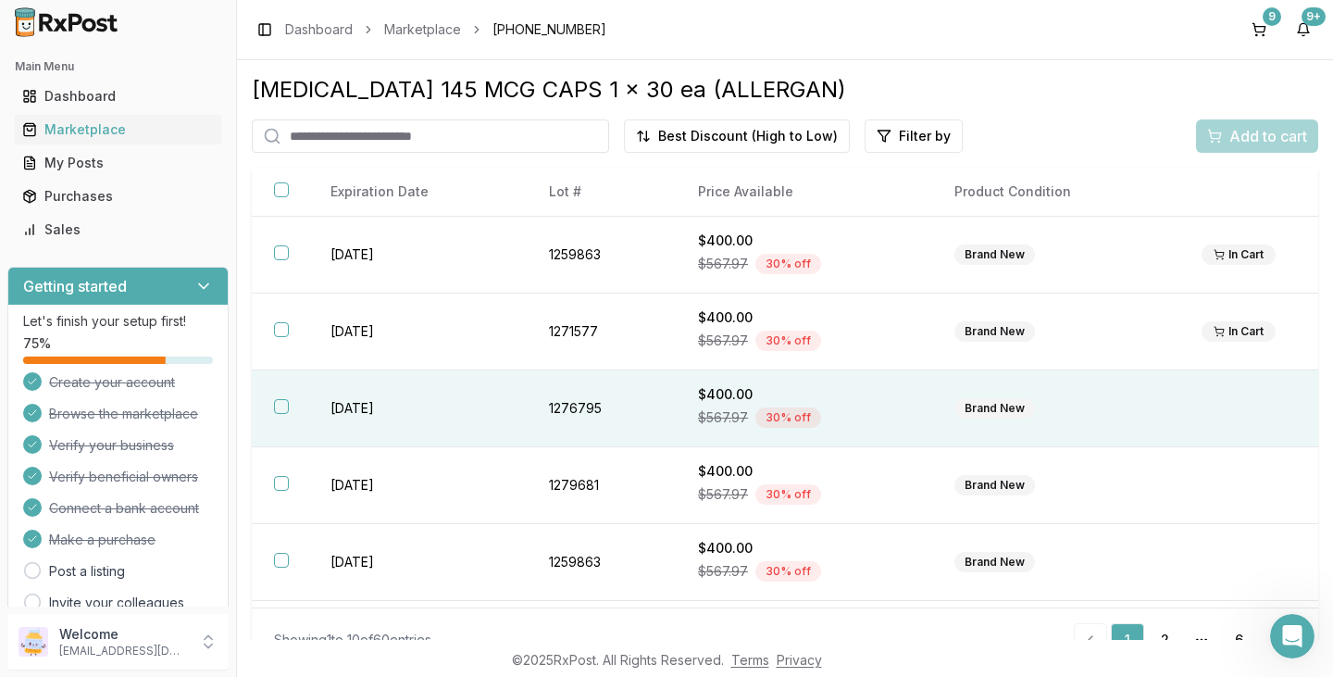
click at [276, 414] on th at bounding box center [280, 408] width 56 height 77
click at [1256, 127] on span "Add to cart" at bounding box center [1268, 136] width 78 height 22
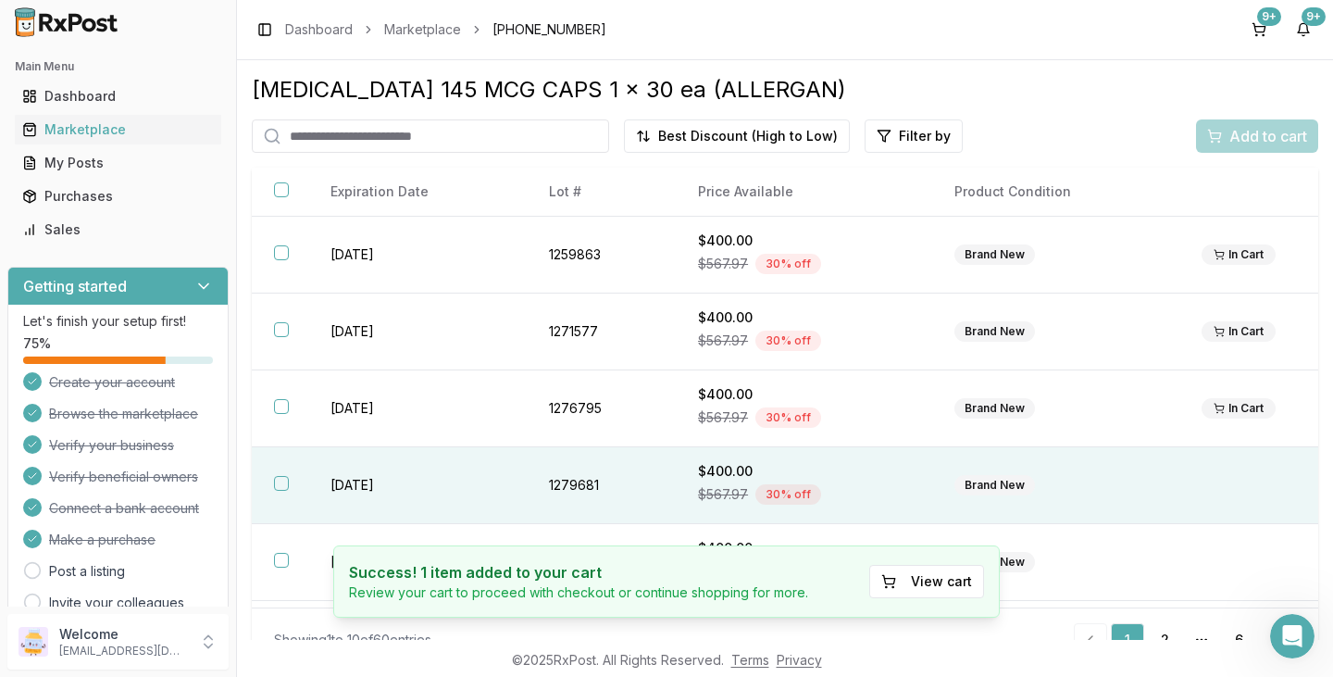
click at [286, 480] on button "button" at bounding box center [281, 483] width 15 height 15
click at [1237, 148] on button "Add to cart" at bounding box center [1257, 135] width 122 height 33
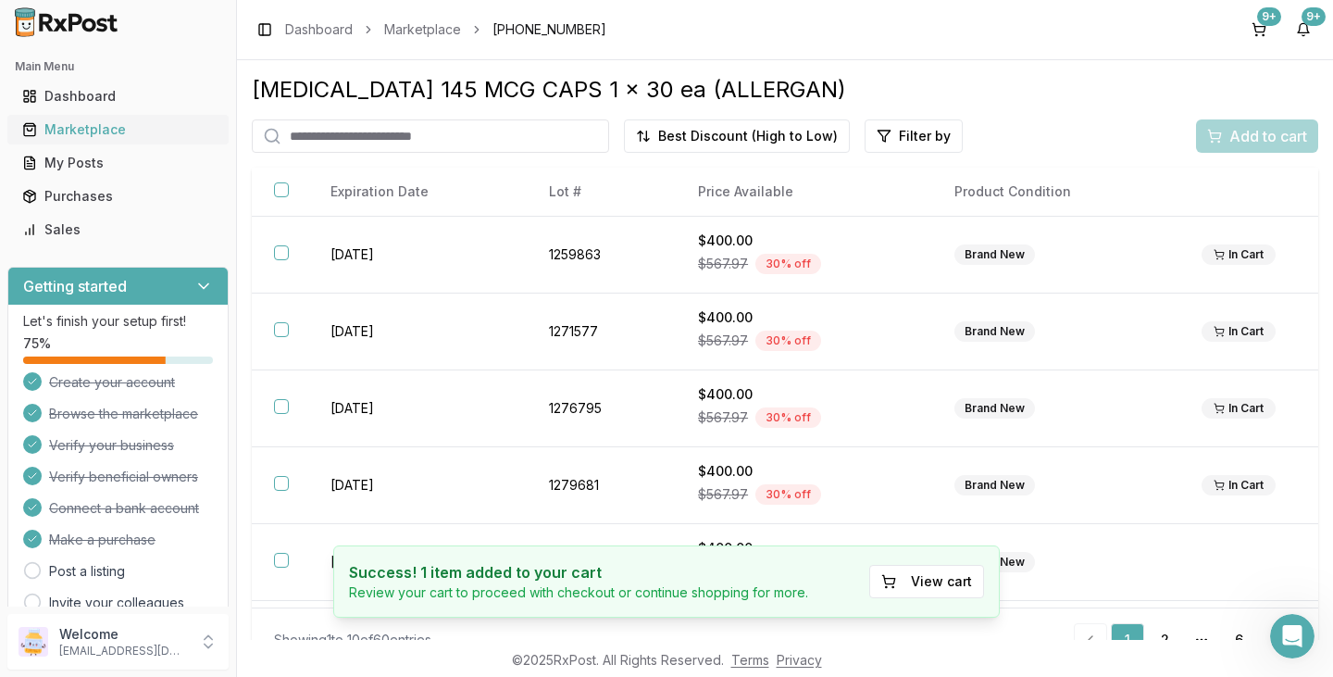
click at [93, 130] on div "Marketplace" at bounding box center [118, 129] width 192 height 19
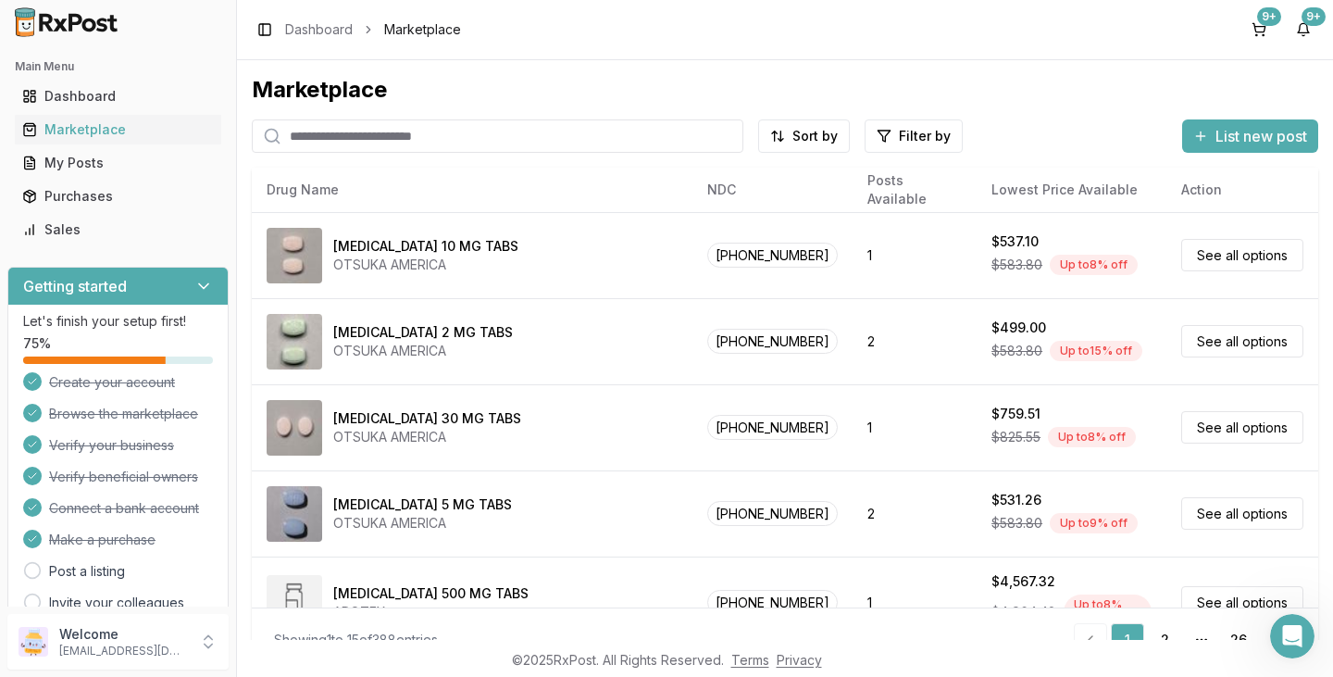
click at [334, 138] on input "search" at bounding box center [497, 135] width 491 height 33
type input "*******"
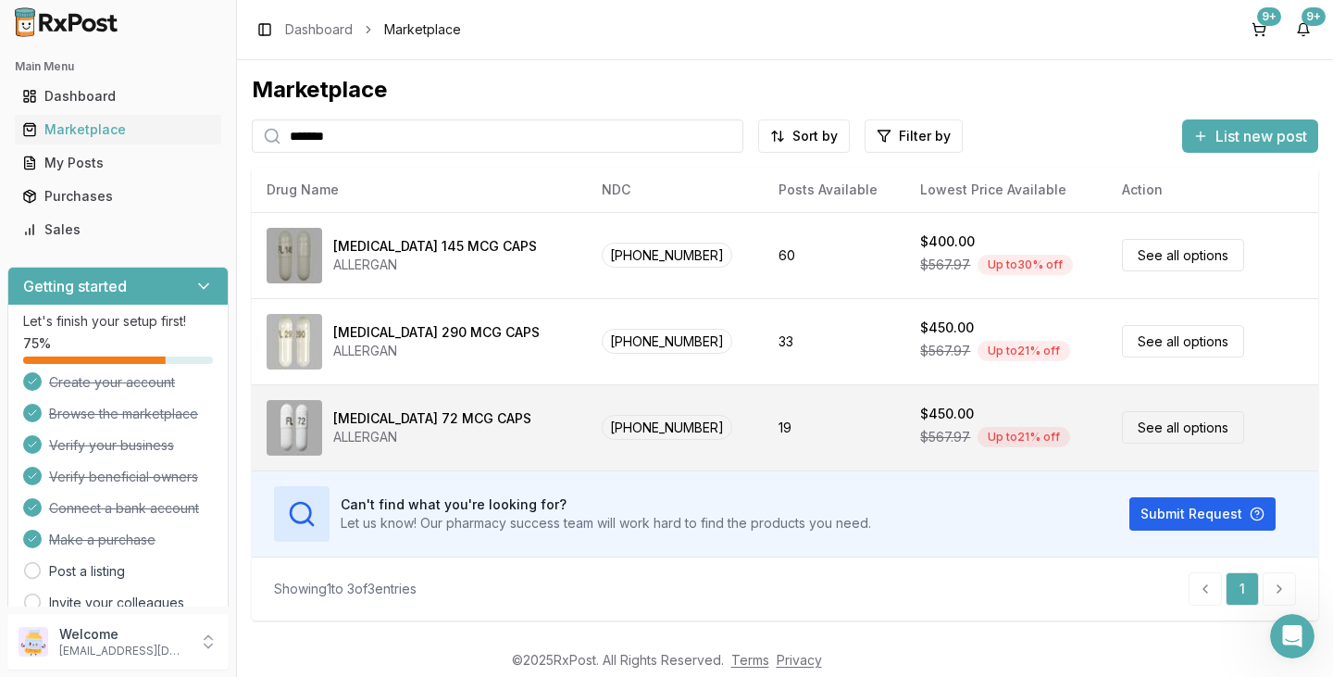
click at [371, 433] on div "ALLERGAN" at bounding box center [432, 437] width 198 height 19
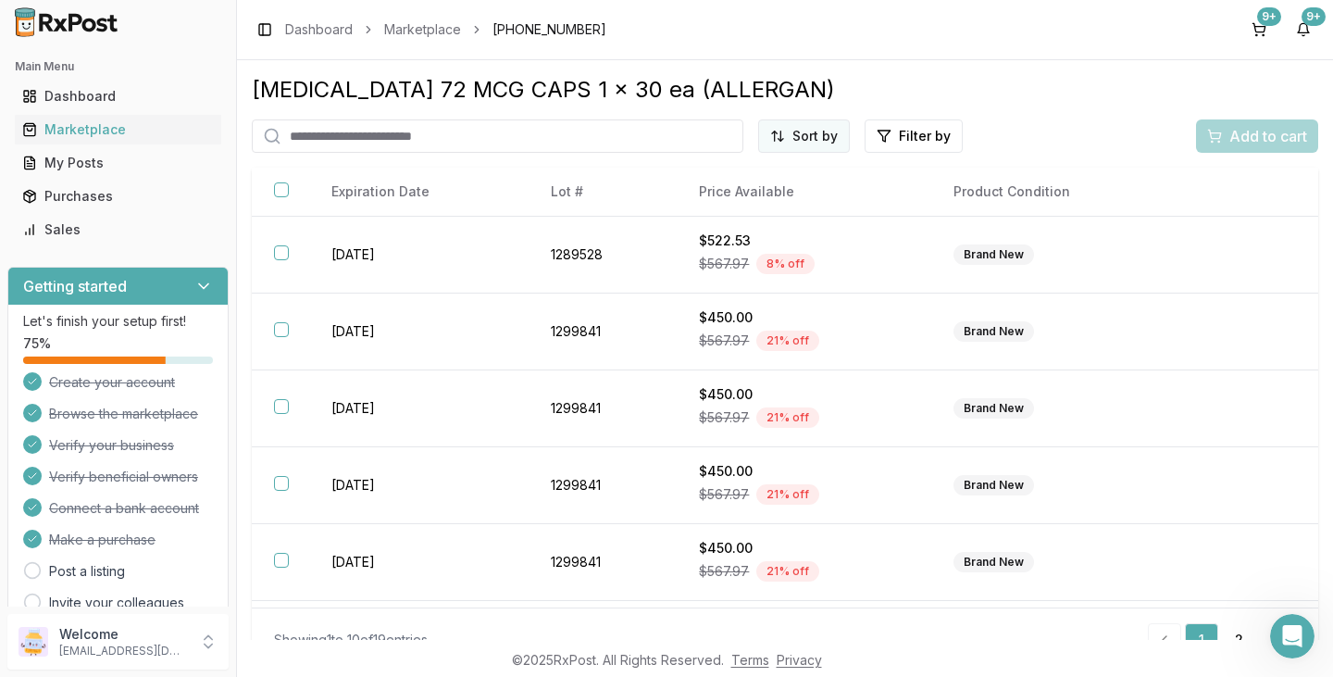
click at [811, 131] on html "Main Menu Dashboard Marketplace My Posts Purchases Sales Getting started Let's …" at bounding box center [666, 338] width 1333 height 677
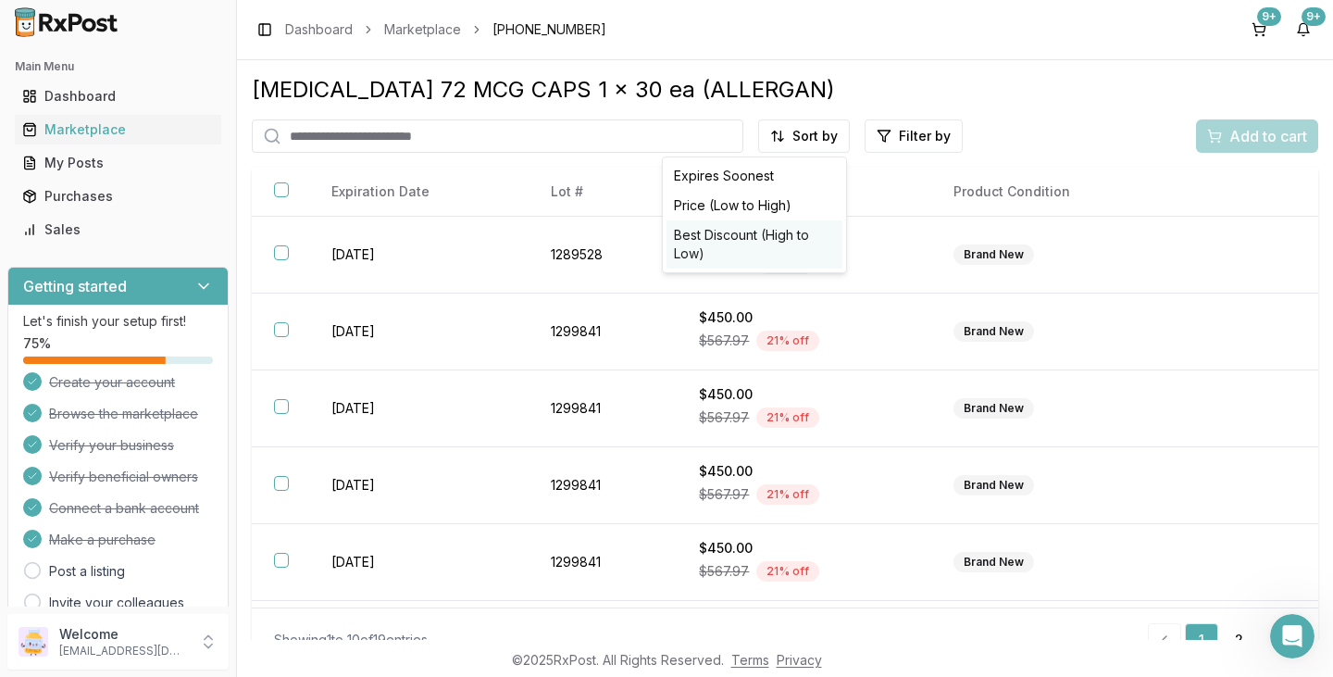
click at [768, 236] on div "Best Discount (High to Low)" at bounding box center [754, 244] width 176 height 48
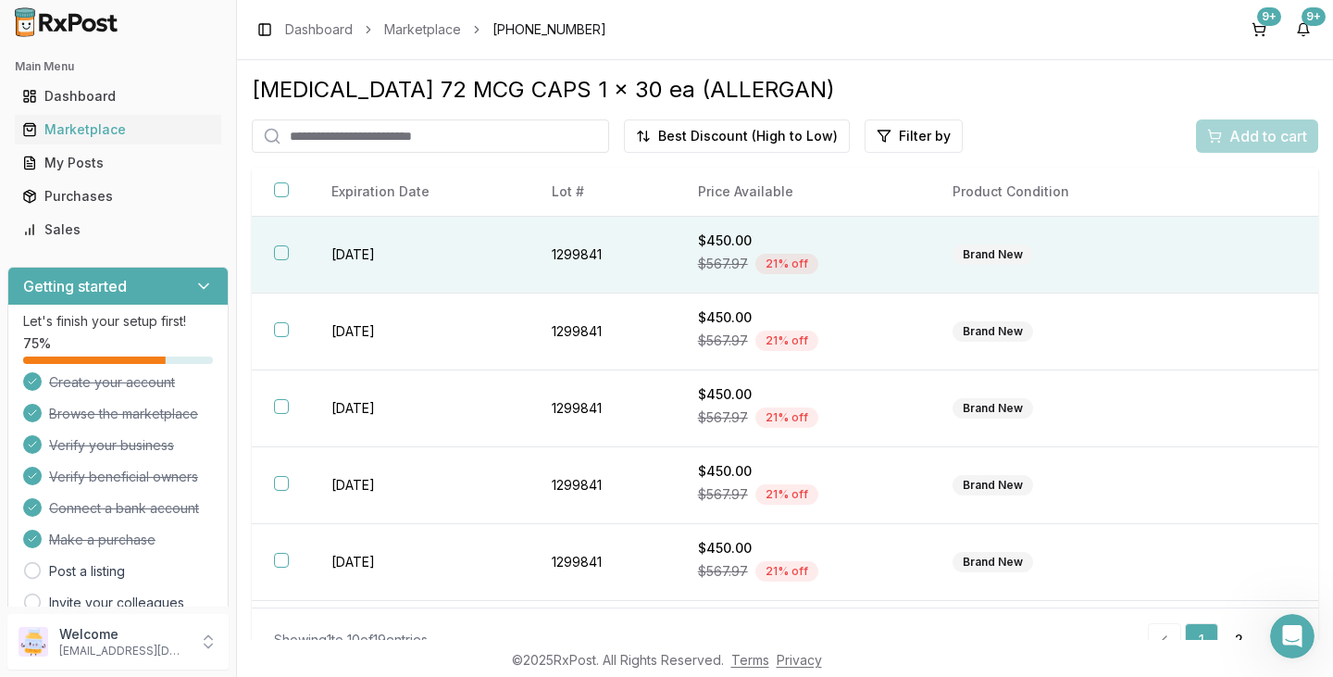
click at [282, 261] on th at bounding box center [280, 255] width 57 height 77
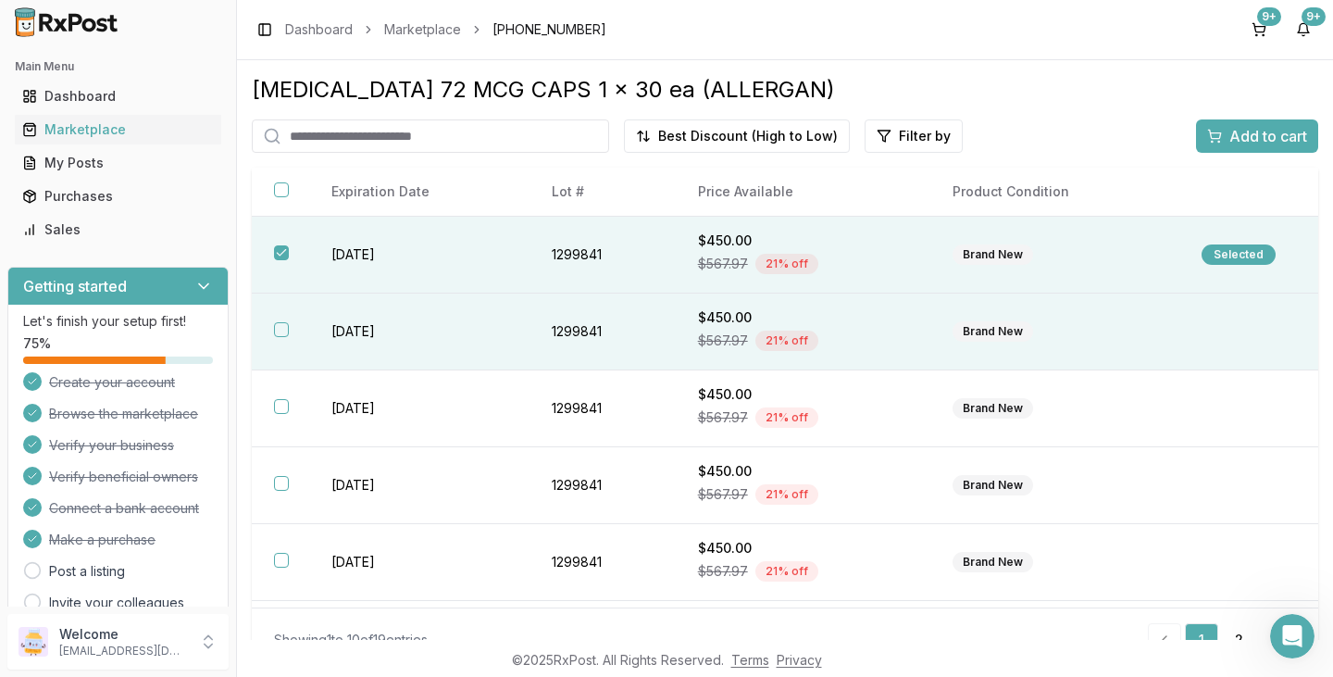
click at [281, 326] on button "button" at bounding box center [281, 329] width 15 height 15
click at [1244, 132] on span "Add to cart" at bounding box center [1268, 136] width 78 height 22
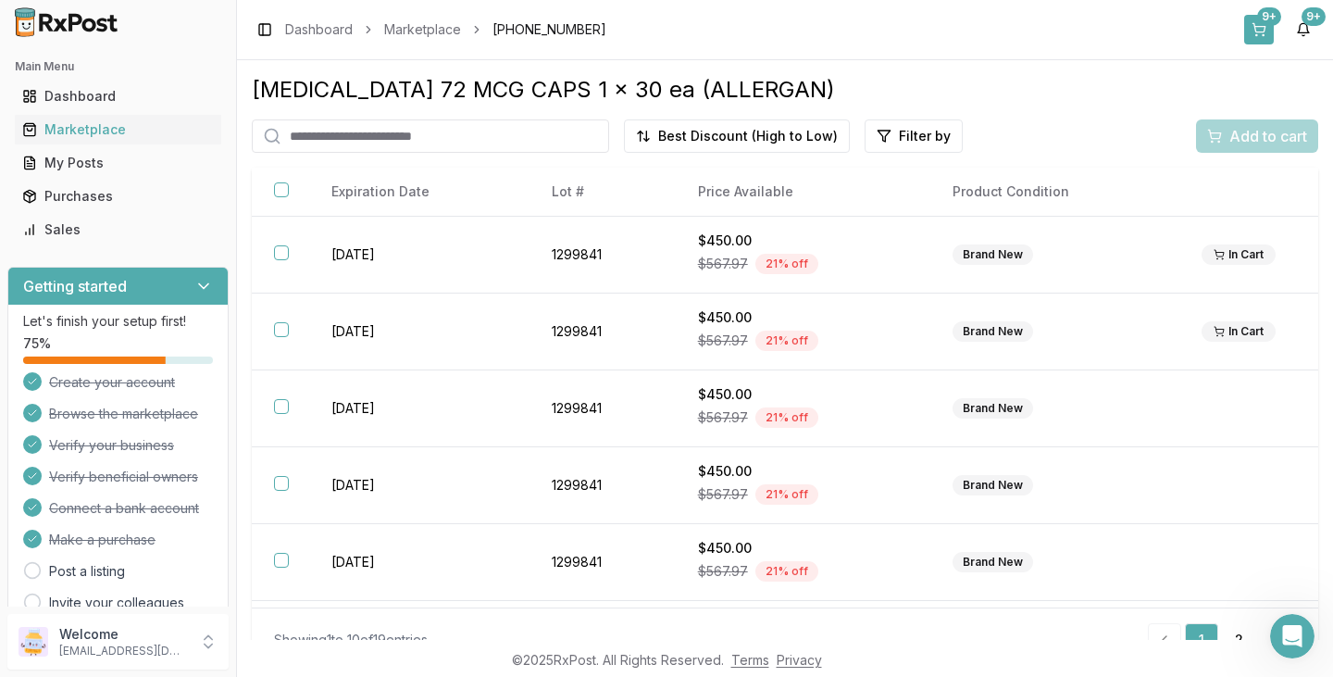
click at [1273, 35] on button "9+" at bounding box center [1259, 30] width 30 height 30
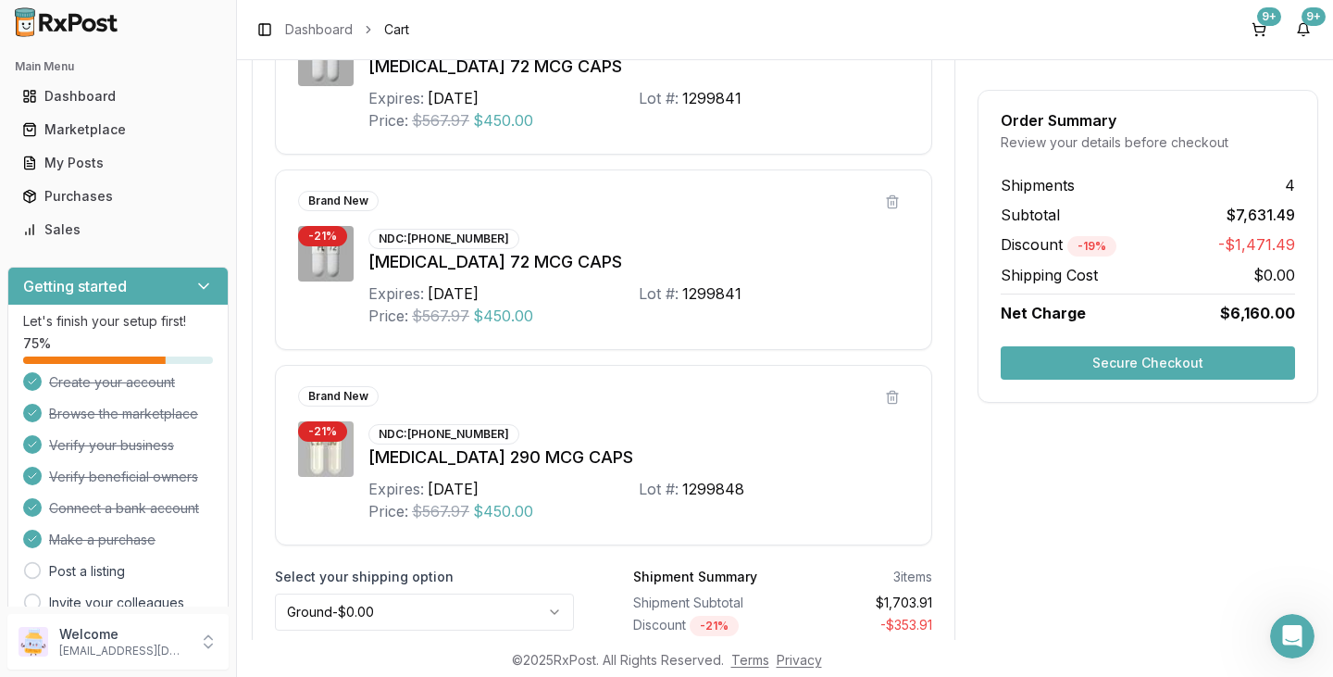
scroll to position [3517, 0]
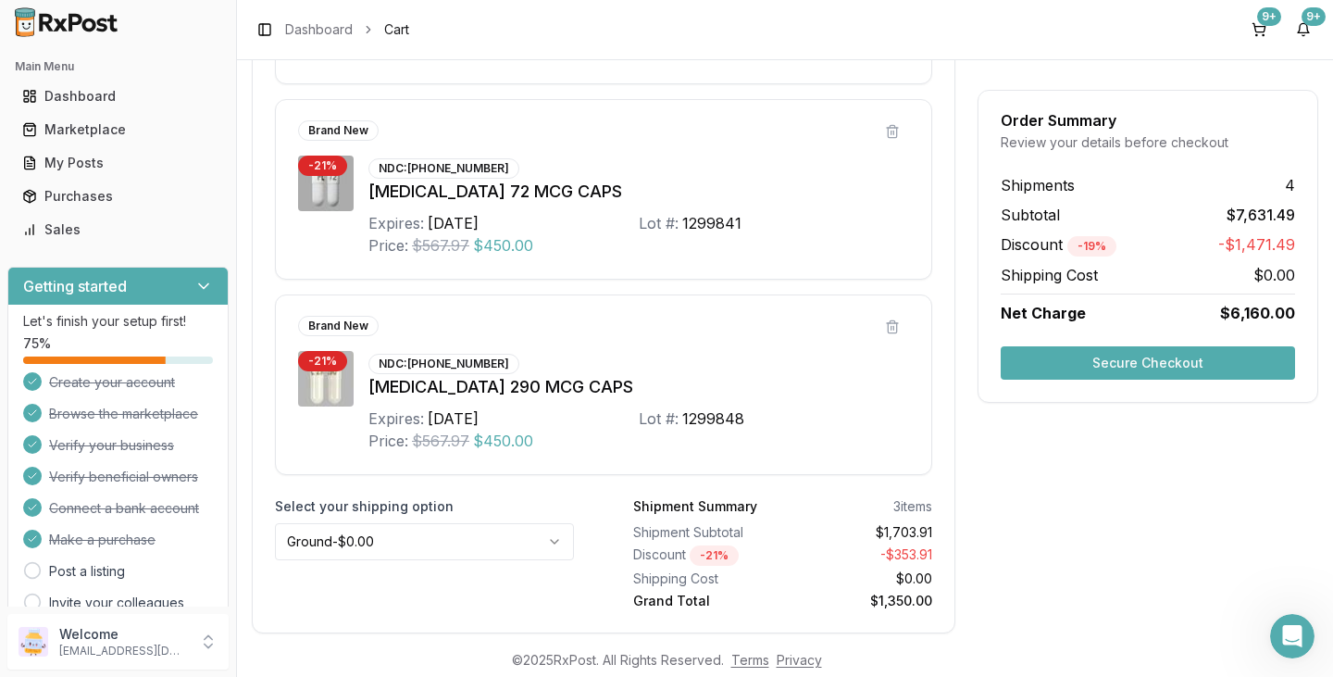
click at [1152, 361] on button "Secure Checkout" at bounding box center [1148, 362] width 294 height 33
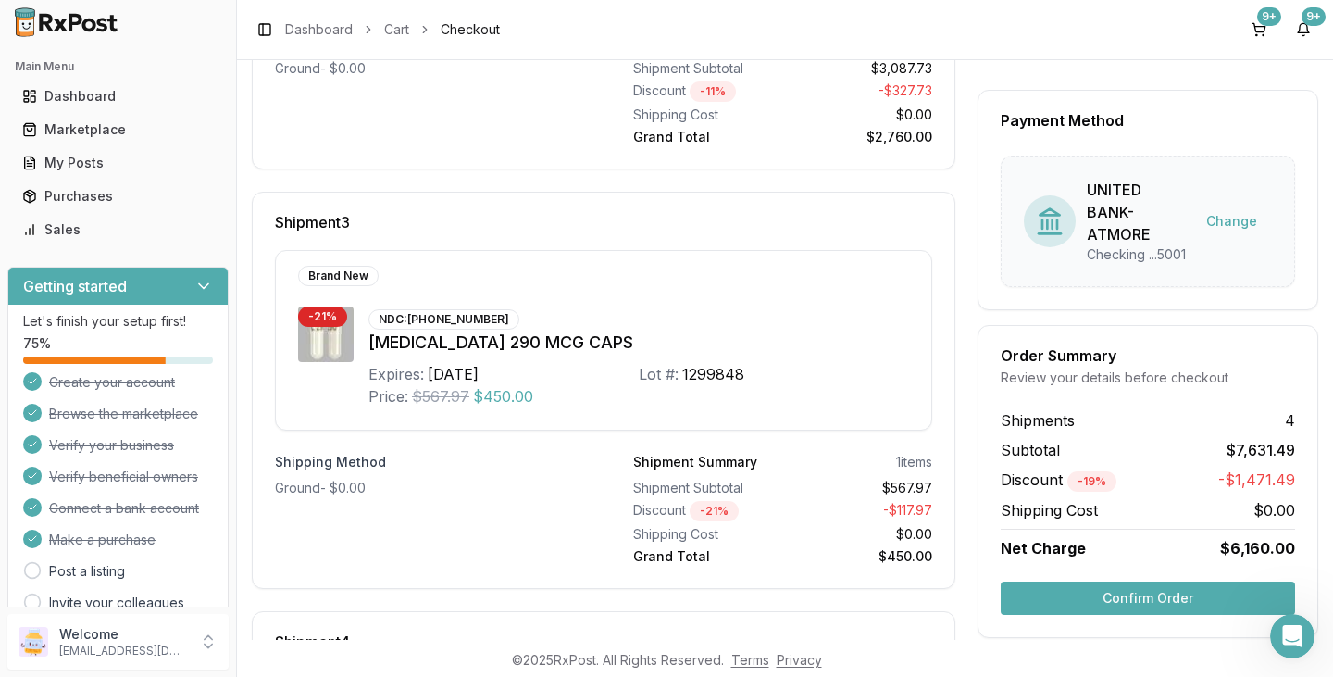
scroll to position [1018, 0]
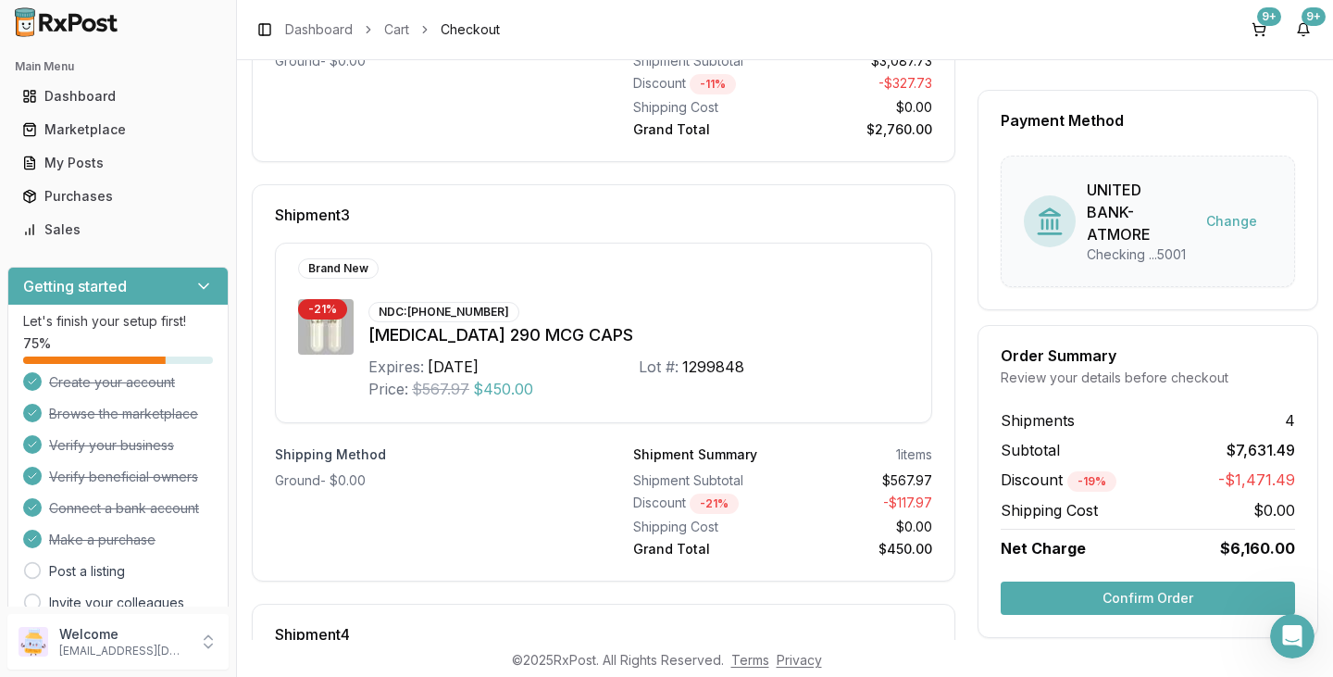
click at [1116, 593] on button "Confirm Order" at bounding box center [1148, 597] width 294 height 33
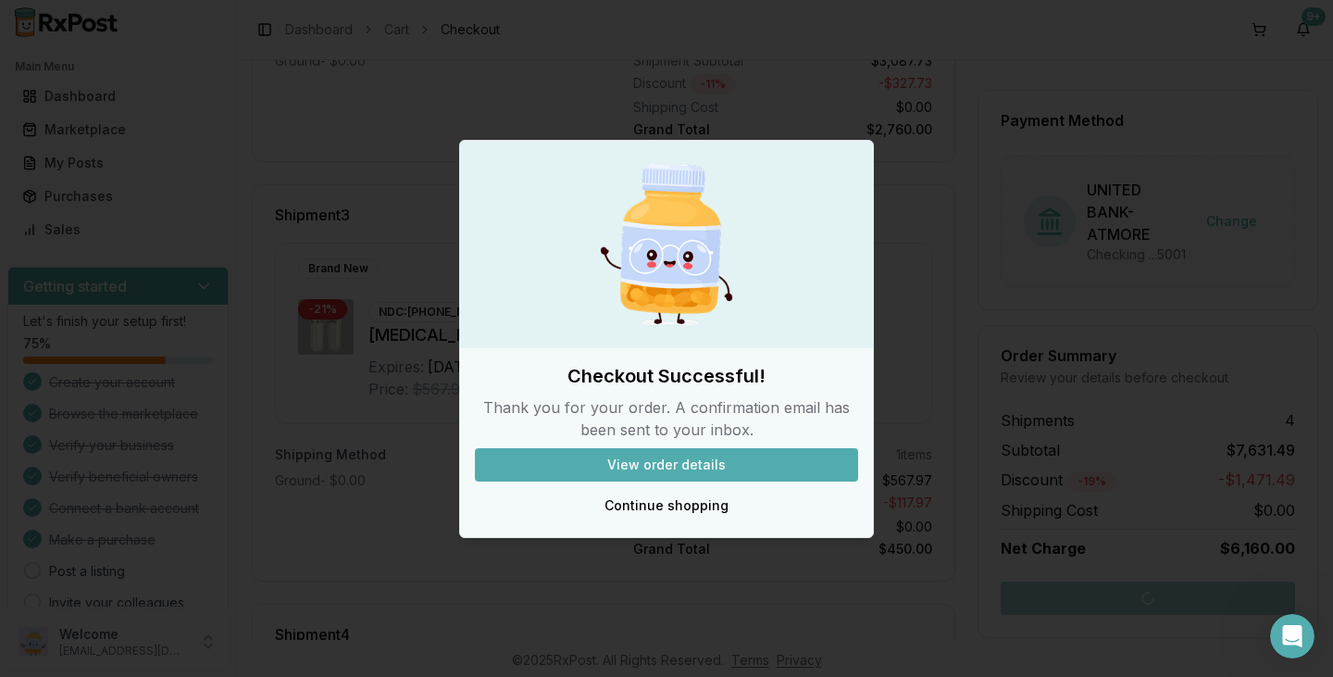
click at [750, 465] on button "View order details" at bounding box center [666, 464] width 383 height 33
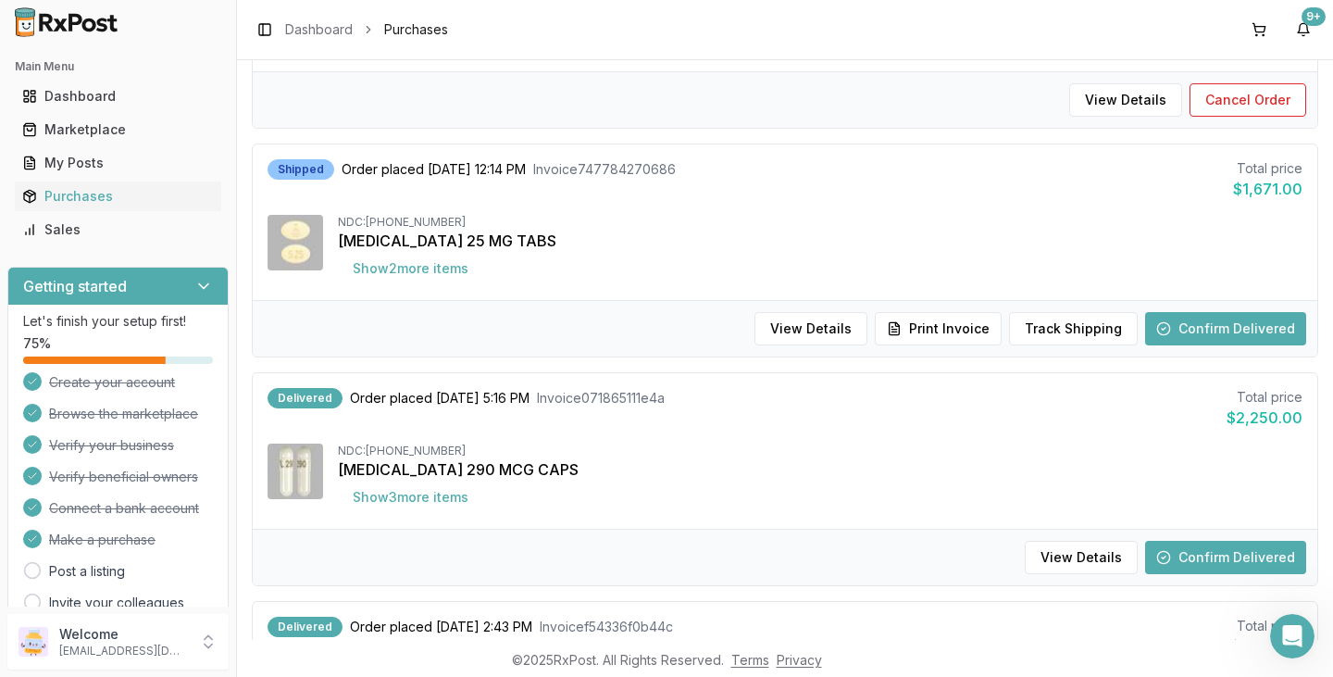
scroll to position [1977, 0]
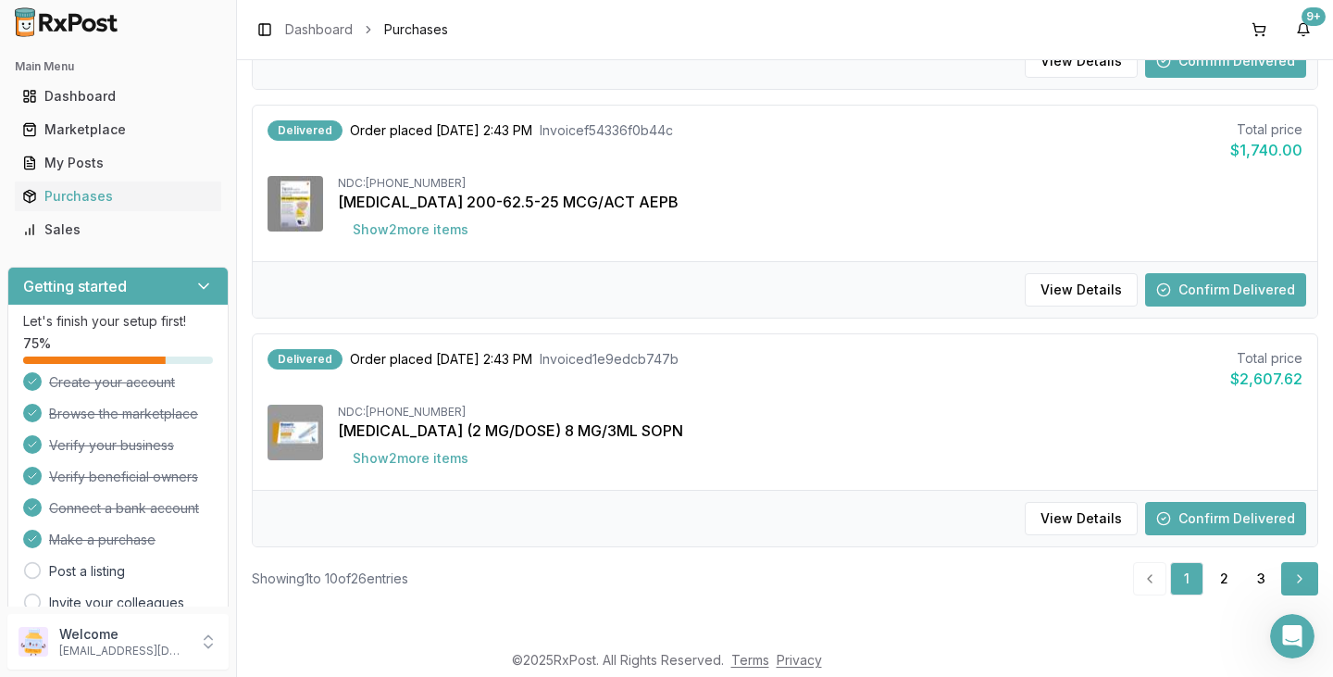
click at [1291, 580] on link "Next" at bounding box center [1299, 578] width 37 height 33
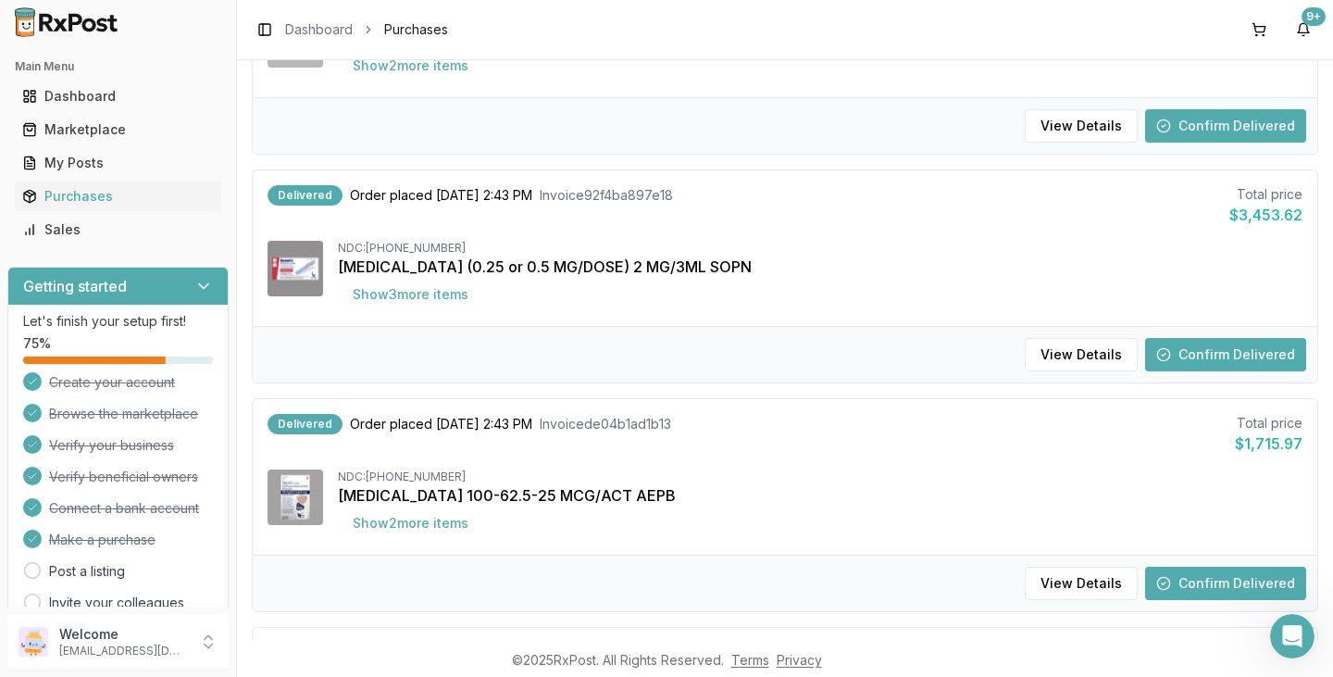
scroll to position [807, 0]
